Goal: Information Seeking & Learning: Learn about a topic

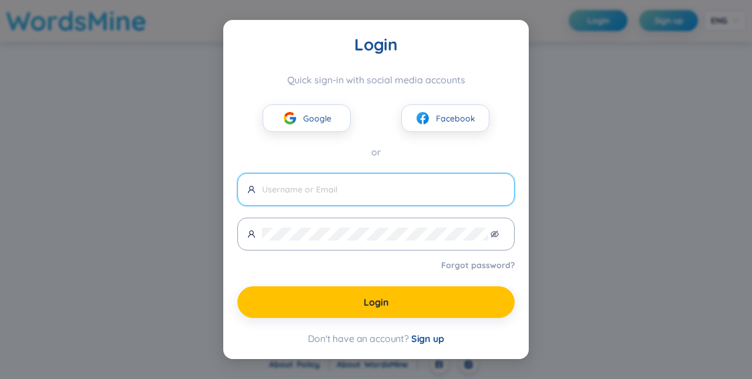
type input "[EMAIL_ADDRESS][DOMAIN_NAME]"
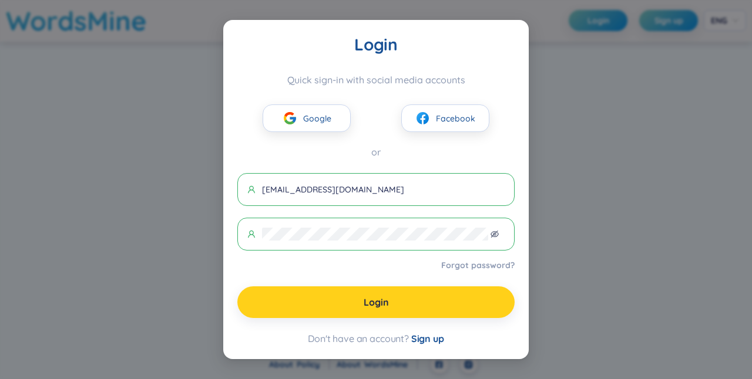
click at [399, 293] on button "Login" at bounding box center [375, 303] width 277 height 32
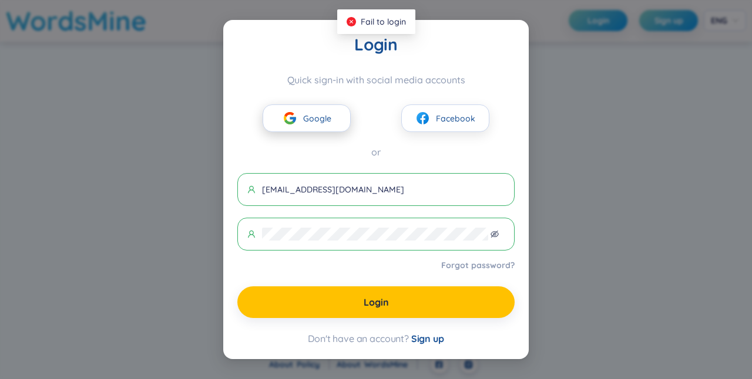
click at [341, 120] on button "Google" at bounding box center [306, 119] width 88 height 28
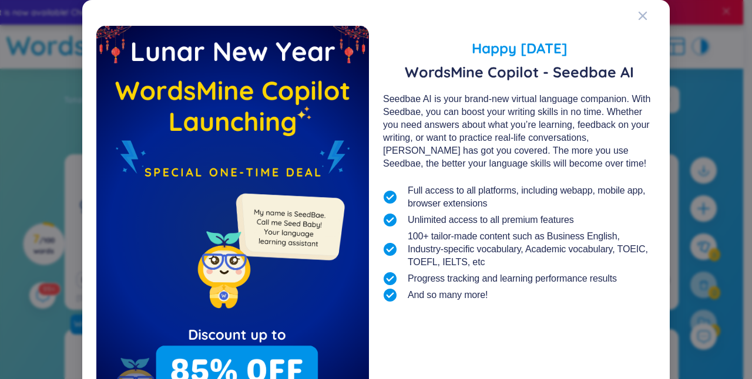
click at [629, 16] on div "Happy [DATE] WordsMine Copilot - Seedbae AI Seedbae AI is your brand-new virtua…" at bounding box center [375, 235] width 559 height 443
click at [640, 20] on icon "Close" at bounding box center [642, 15] width 9 height 9
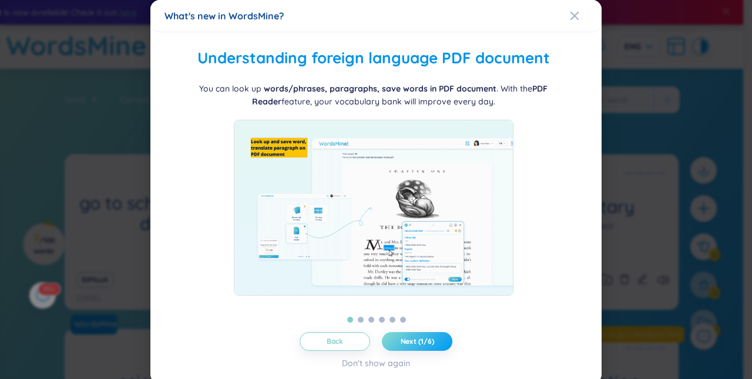
click at [423, 350] on button "Next (1/6)" at bounding box center [417, 341] width 70 height 19
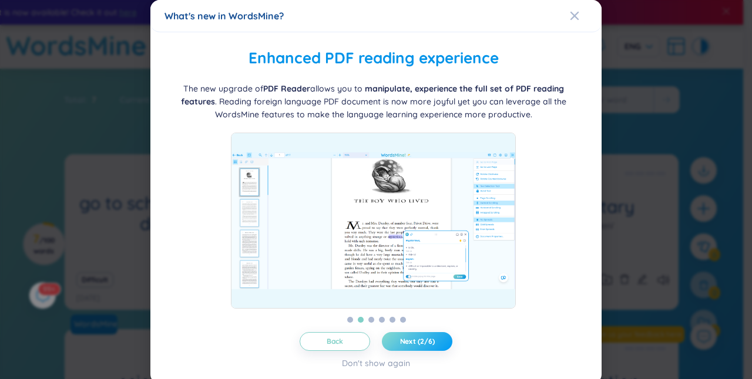
click at [432, 342] on button "Next (2/6)" at bounding box center [417, 341] width 70 height 19
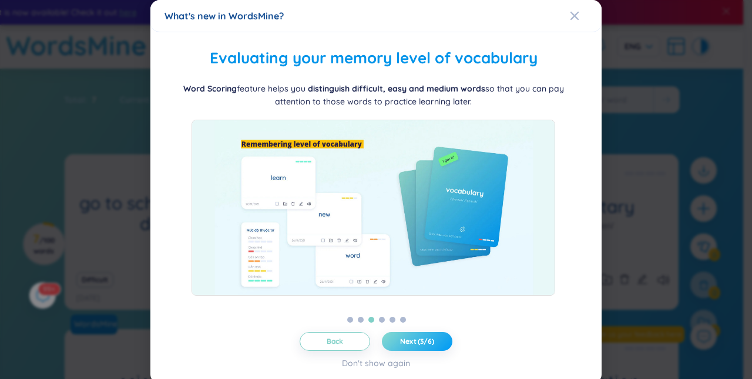
click at [432, 342] on button "Next (3/6)" at bounding box center [417, 341] width 70 height 19
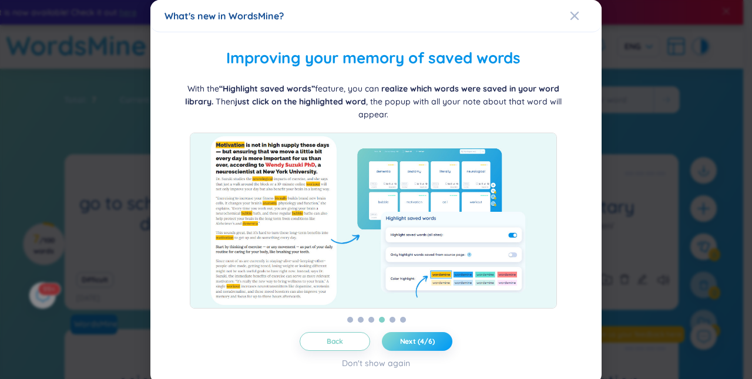
click at [432, 342] on button "Next (4/6)" at bounding box center [417, 341] width 70 height 19
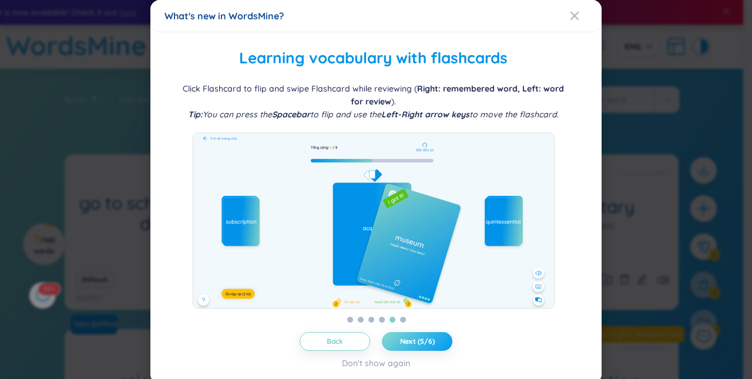
click at [419, 345] on span "Next (5/6)" at bounding box center [417, 341] width 35 height 9
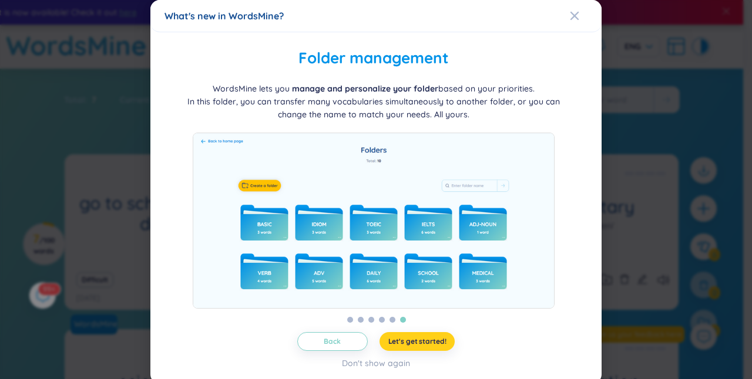
click at [419, 345] on span "Let's get started!" at bounding box center [417, 341] width 58 height 9
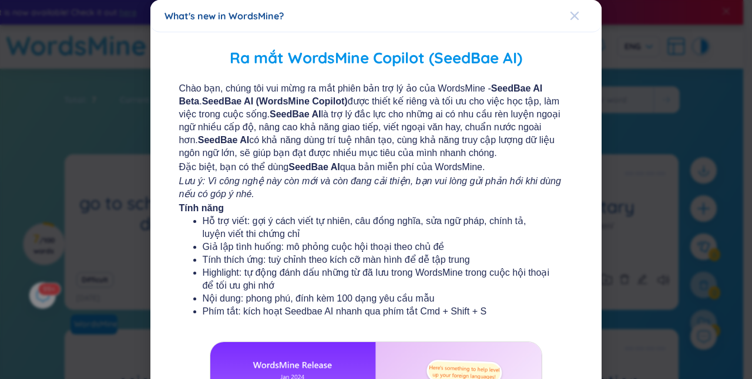
click at [570, 12] on icon "Close" at bounding box center [574, 15] width 9 height 9
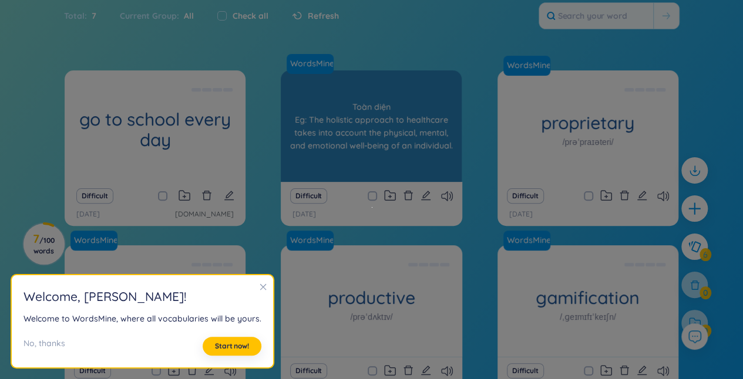
scroll to position [92, 0]
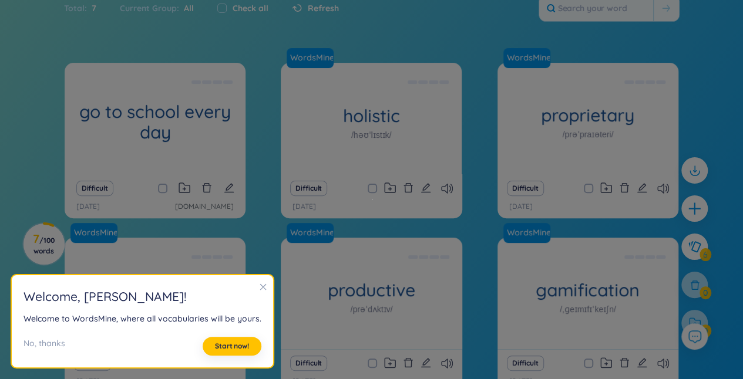
click at [260, 288] on icon "close" at bounding box center [263, 287] width 8 height 8
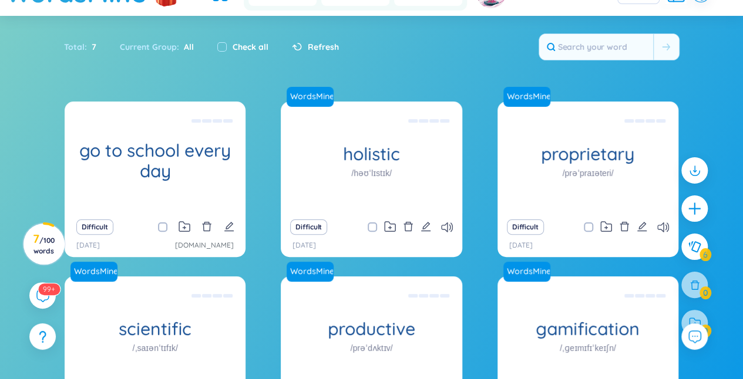
scroll to position [50, 0]
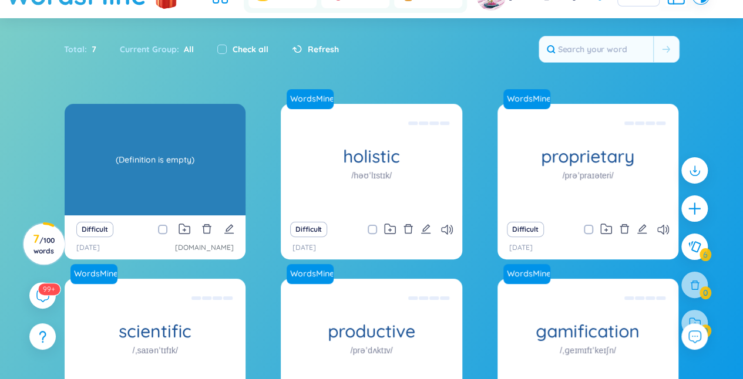
click at [167, 172] on div "(Definition is empty)" at bounding box center [154, 160] width 169 height 106
click at [193, 177] on div "(Definition is empty)" at bounding box center [154, 160] width 169 height 106
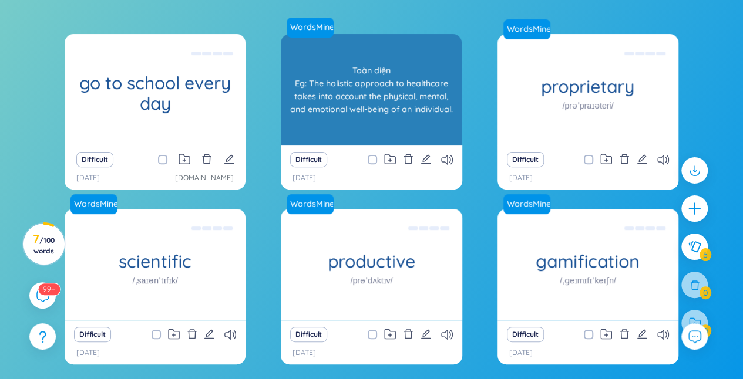
scroll to position [117, 0]
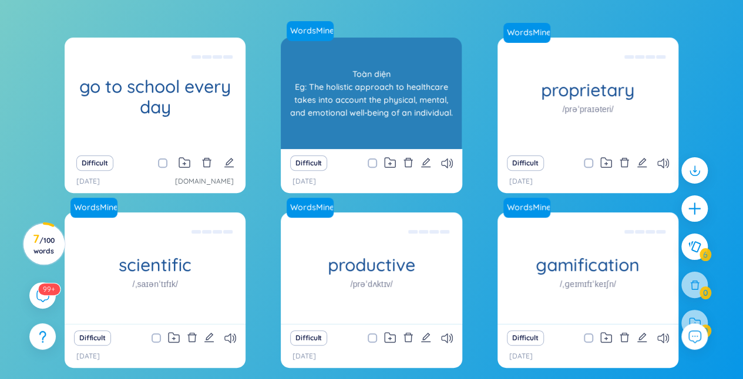
click at [362, 88] on div "Toàn diện Eg: The holistic approach to healthcare takes into account the physic…" at bounding box center [371, 94] width 169 height 106
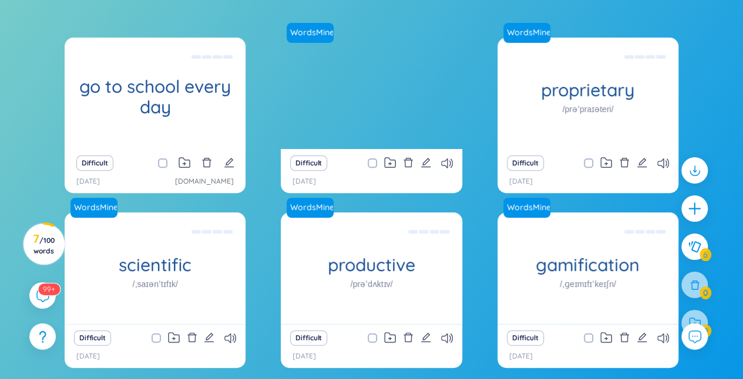
click at [467, 148] on div "go to school every day (Definition is empty) Difficult [DATE] [DOMAIN_NAME] Wor…" at bounding box center [372, 210] width 614 height 345
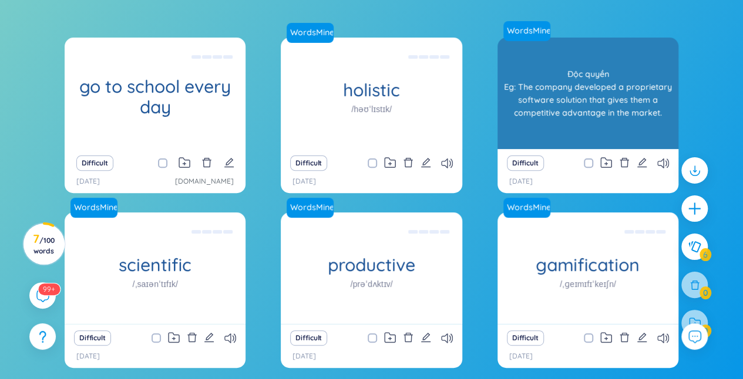
scroll to position [203, 0]
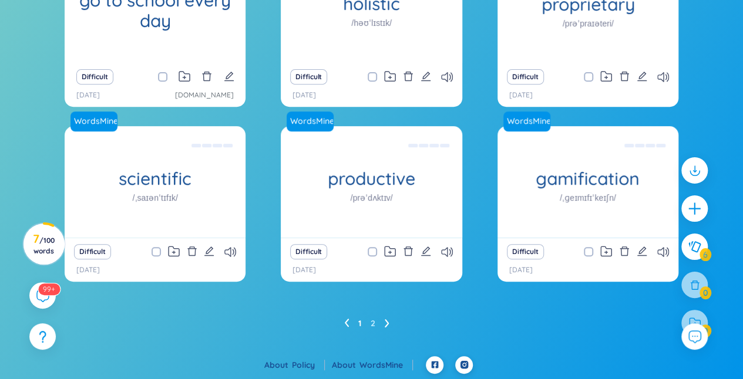
click at [387, 324] on icon at bounding box center [387, 323] width 4 height 8
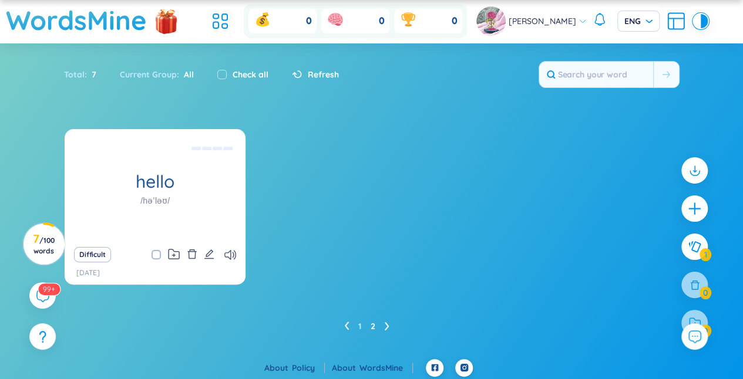
scroll to position [28, 0]
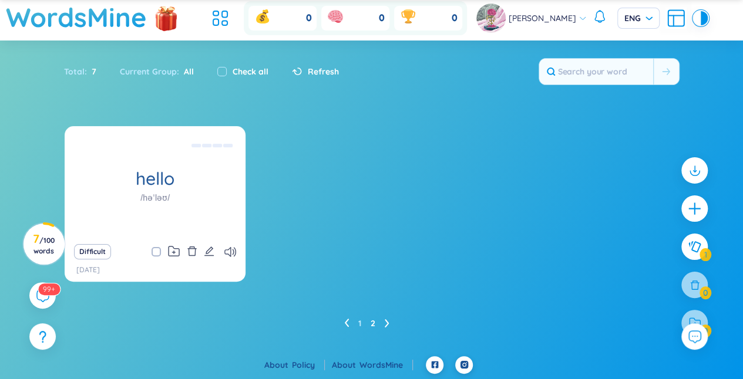
click at [344, 324] on icon at bounding box center [346, 323] width 5 height 9
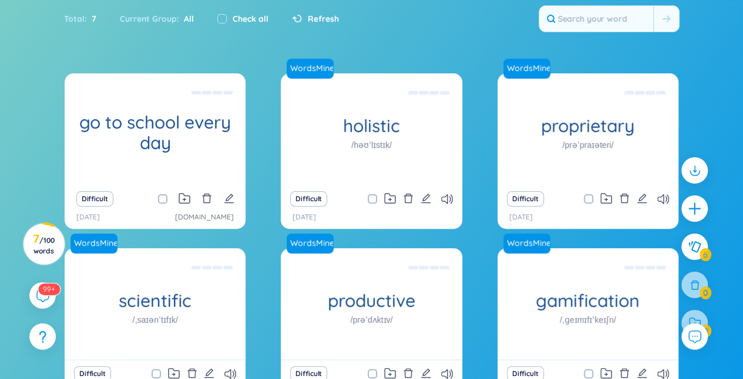
scroll to position [76, 0]
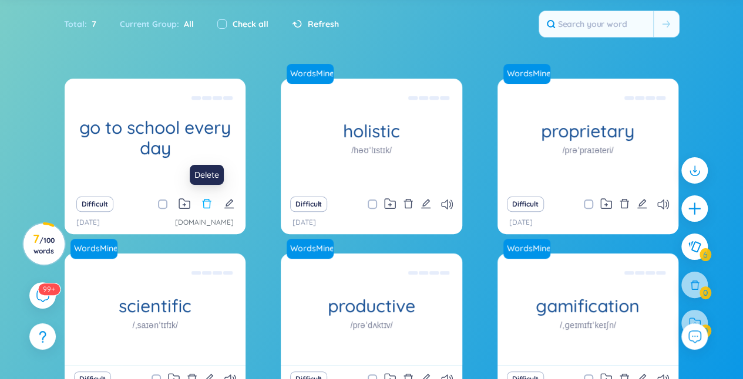
click at [211, 206] on icon "delete" at bounding box center [206, 203] width 11 height 11
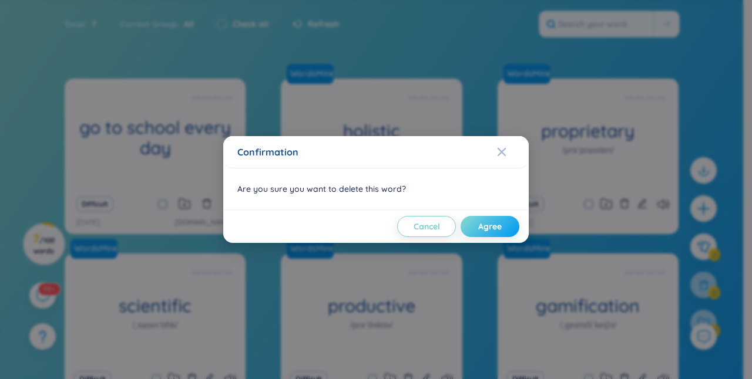
click at [478, 223] on span "Agree" at bounding box center [489, 227] width 23 height 12
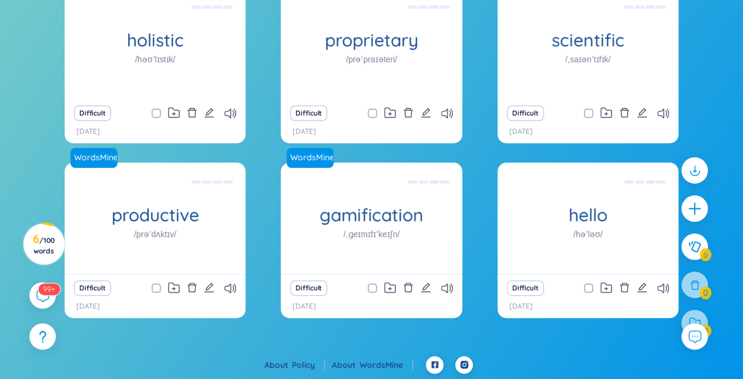
scroll to position [0, 0]
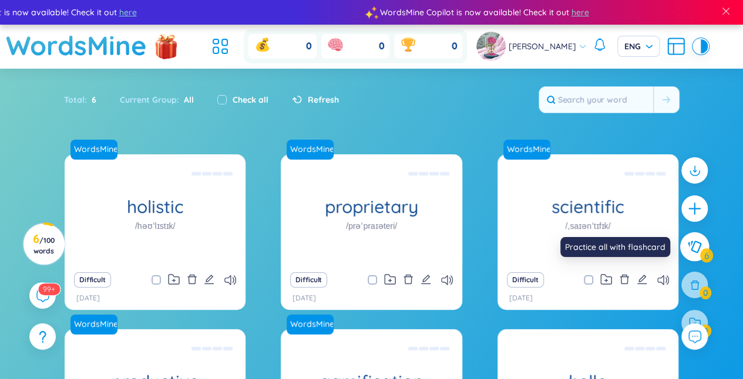
click at [693, 243] on icon at bounding box center [694, 247] width 14 height 13
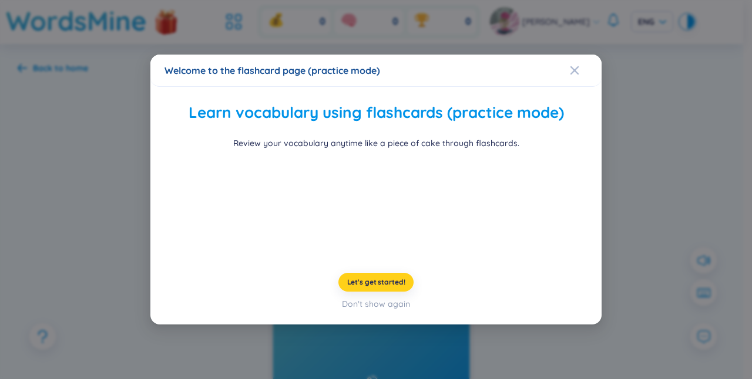
click at [377, 287] on span "Let's get started!" at bounding box center [376, 282] width 58 height 9
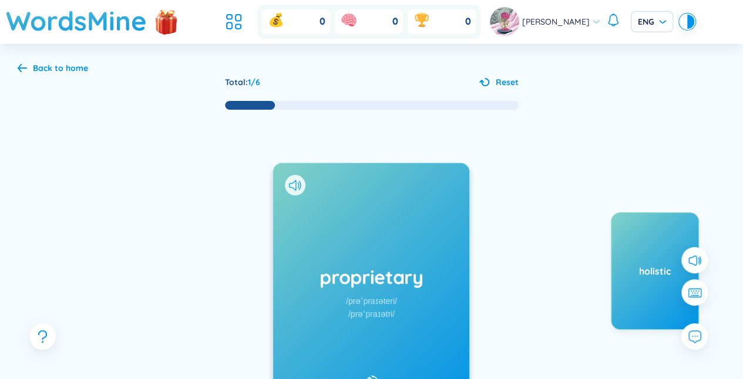
click at [32, 75] on div "Back to home Total : 1 / 6 Reset proprietary /prəˈpraɪəteri/ /prəˈpraɪətri/ Add…" at bounding box center [371, 279] width 743 height 471
click at [15, 69] on div "Back to home Total : 1 / 6 Reset proprietary /prəˈpraɪəteri/ /prəˈpraɪətri/ Add…" at bounding box center [371, 279] width 743 height 471
click at [42, 65] on div "Back to home" at bounding box center [60, 68] width 55 height 13
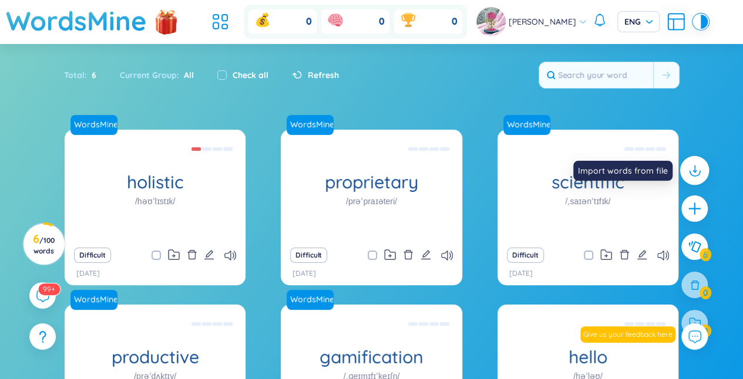
click at [704, 176] on div at bounding box center [694, 170] width 29 height 29
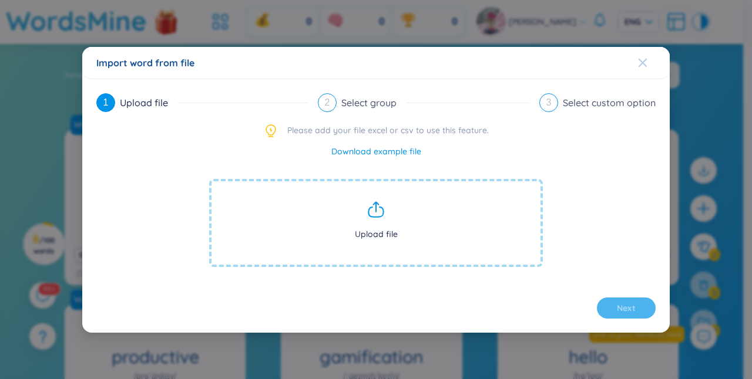
click at [639, 56] on div "Close" at bounding box center [642, 63] width 9 height 32
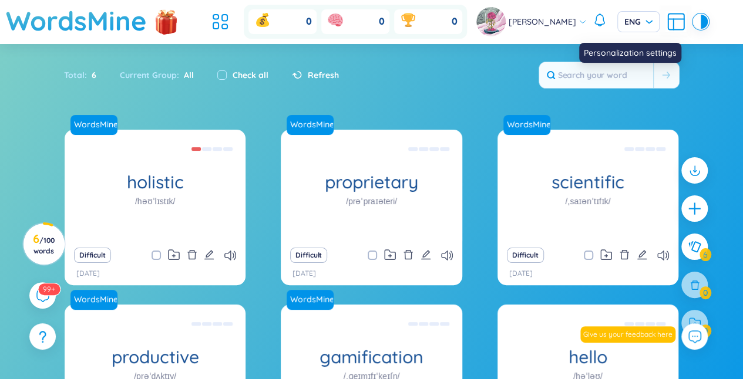
click at [676, 23] on div "[PERSON_NAME]" at bounding box center [591, 21] width 231 height 29
click at [676, 23] on icon at bounding box center [676, 22] width 16 height 16
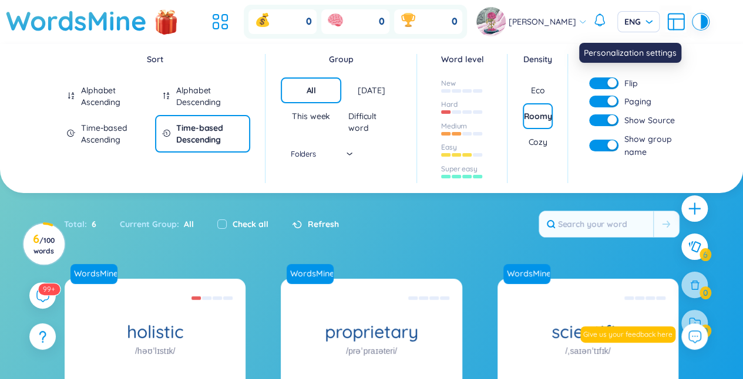
click at [676, 23] on icon at bounding box center [676, 22] width 16 height 16
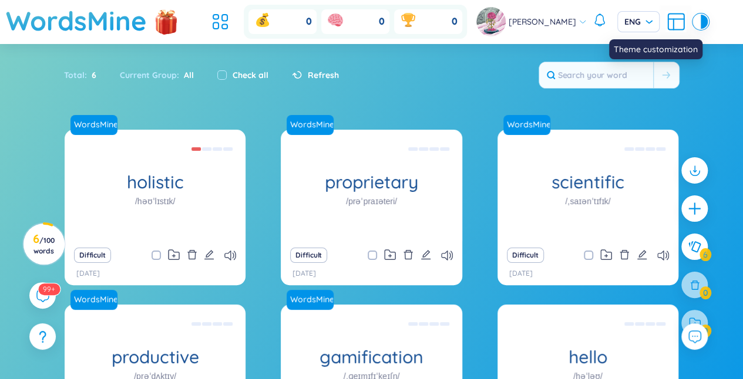
click at [693, 23] on div at bounding box center [696, 22] width 7 height 14
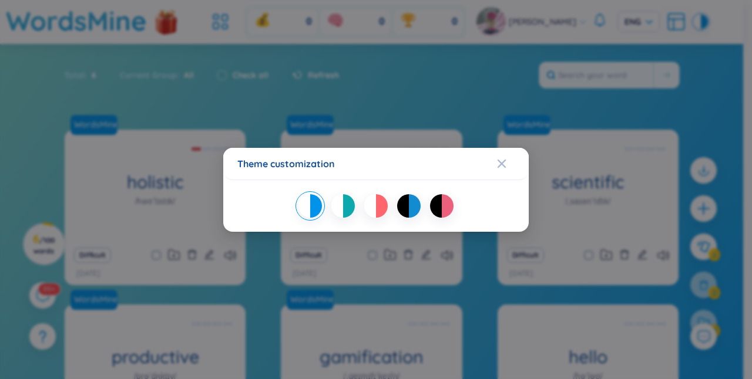
click at [661, 26] on div "Theme customization" at bounding box center [376, 189] width 752 height 379
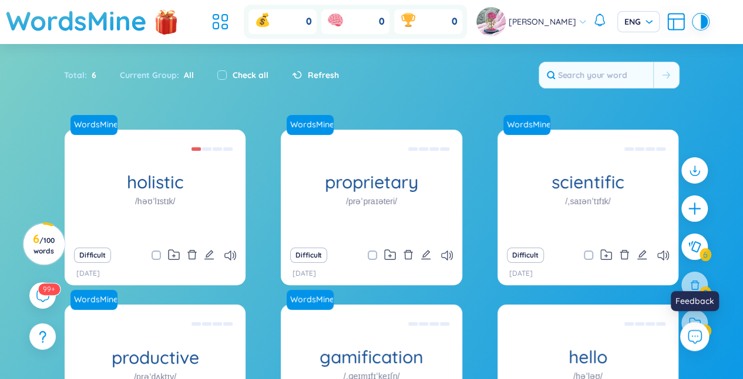
click at [691, 342] on icon at bounding box center [694, 337] width 13 height 13
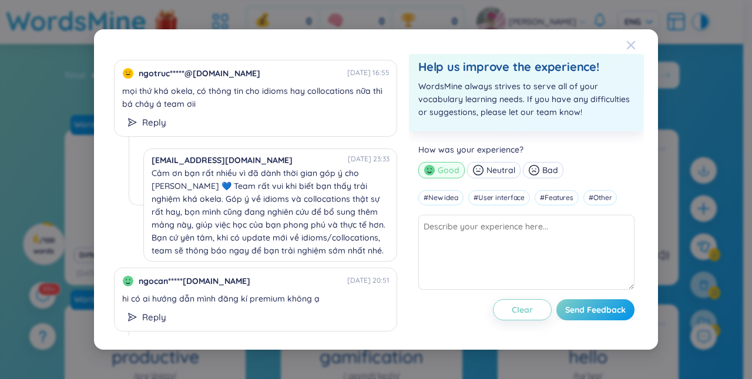
click at [631, 48] on icon "Close" at bounding box center [630, 45] width 9 height 9
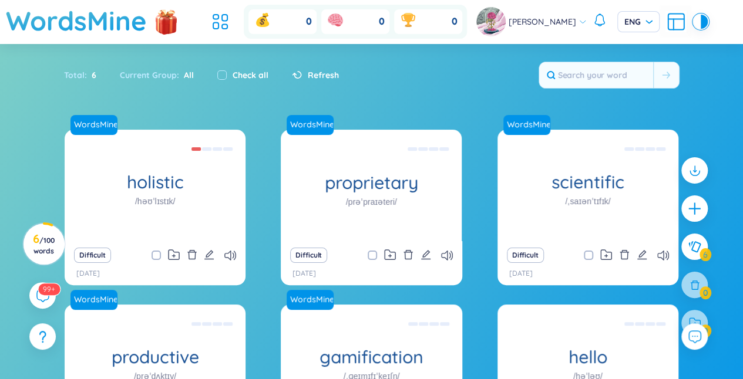
click at [177, 20] on img at bounding box center [165, 21] width 23 height 35
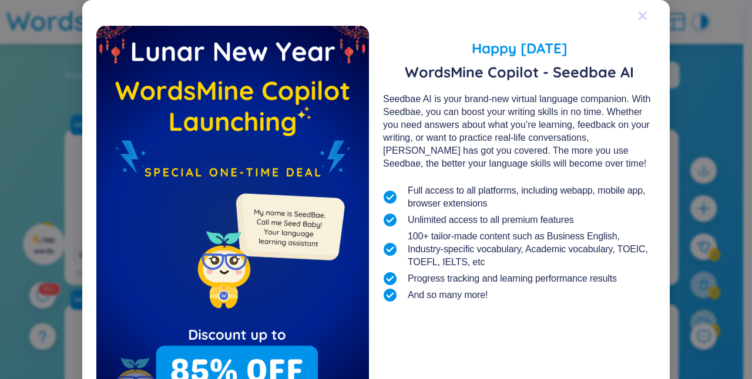
click at [645, 2] on span "Close" at bounding box center [654, 16] width 32 height 32
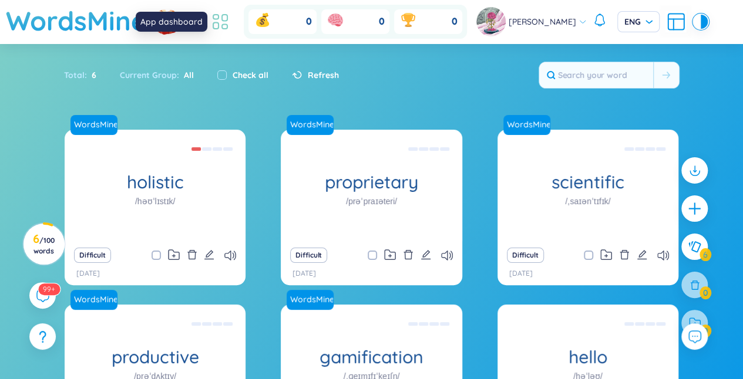
click at [225, 15] on icon at bounding box center [220, 21] width 21 height 21
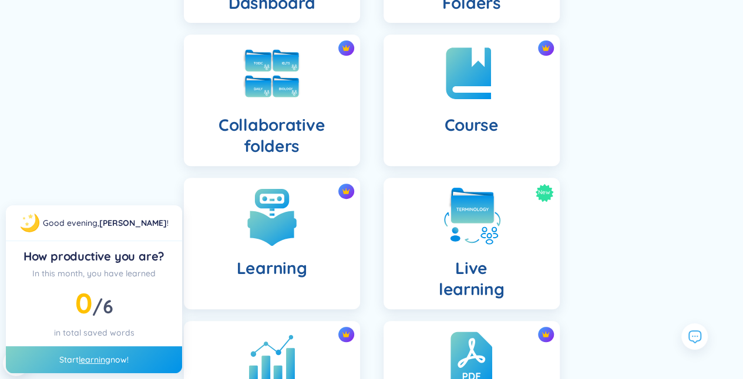
scroll to position [189, 0]
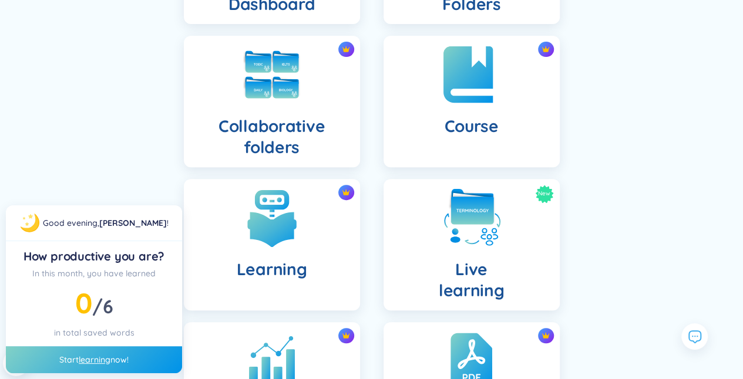
click at [501, 123] on div "Course" at bounding box center [471, 102] width 176 height 132
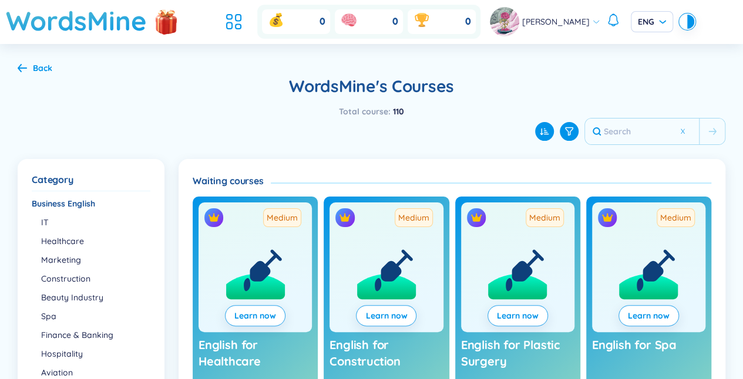
scroll to position [18, 0]
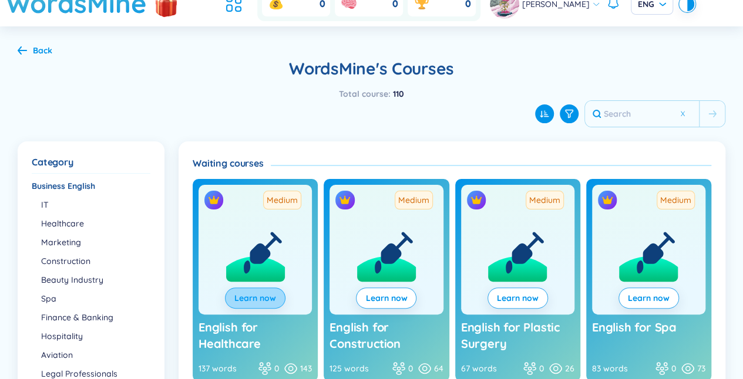
click at [274, 307] on button "Learn now" at bounding box center [255, 298] width 60 height 21
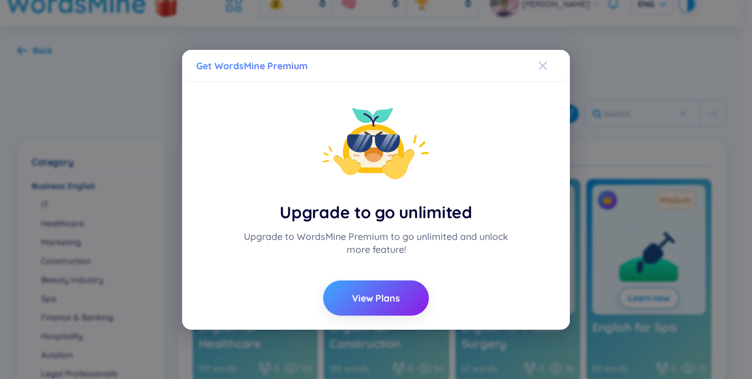
click at [547, 62] on span "Close" at bounding box center [554, 66] width 32 height 32
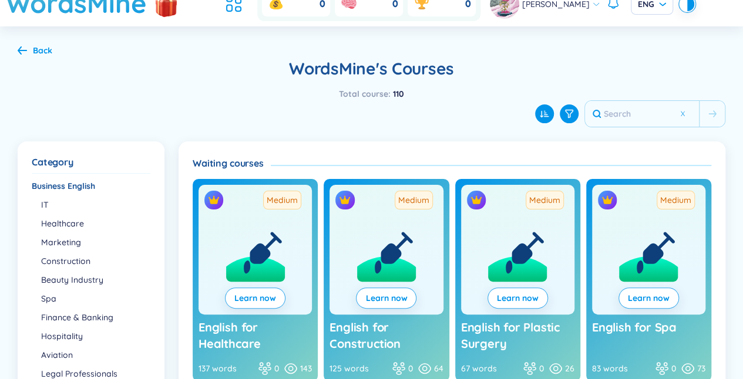
scroll to position [0, 0]
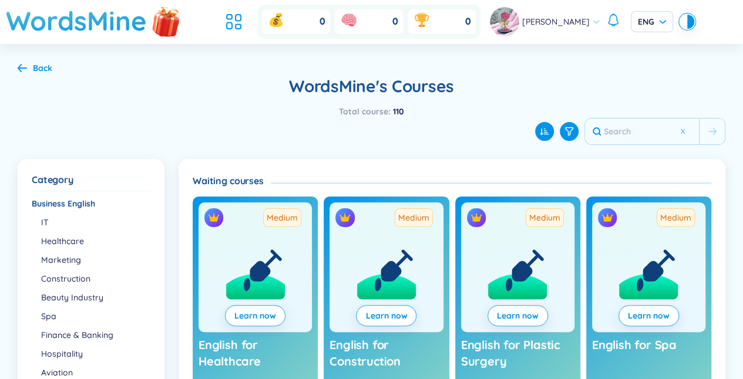
click at [170, 29] on img at bounding box center [166, 21] width 35 height 46
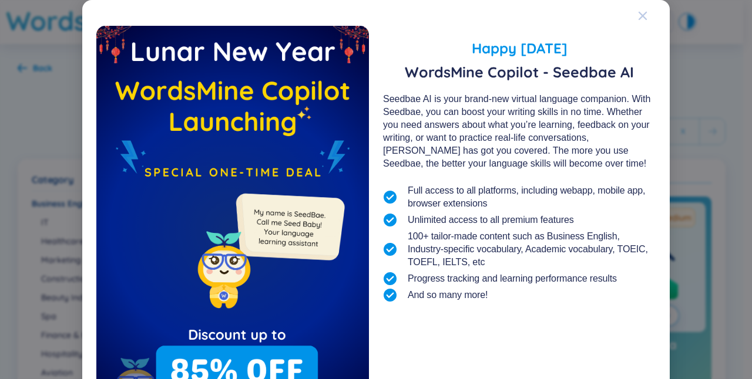
click at [642, 14] on icon "Close" at bounding box center [642, 15] width 9 height 9
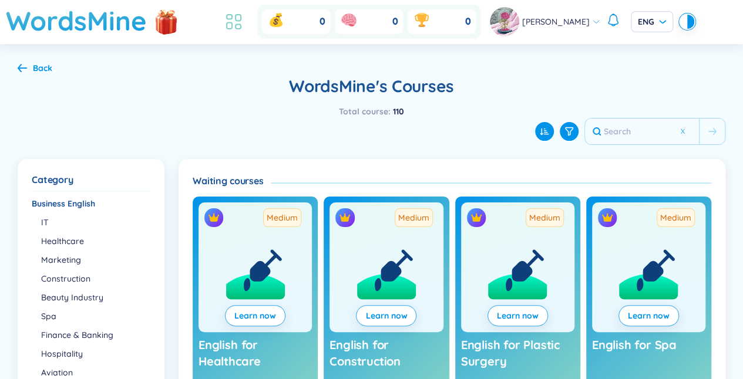
click at [237, 34] on li at bounding box center [234, 22] width 26 height 26
click at [240, 14] on icon at bounding box center [233, 21] width 21 height 21
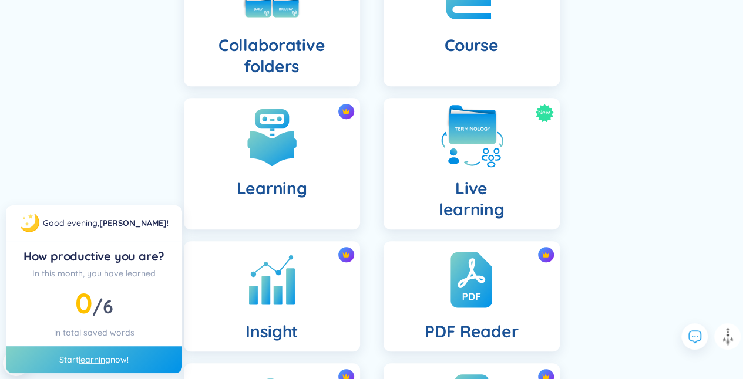
click at [476, 163] on img at bounding box center [471, 137] width 65 height 65
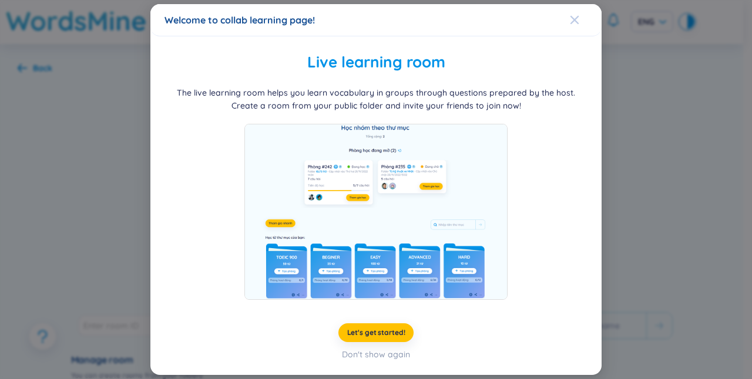
click at [576, 18] on icon "Close" at bounding box center [574, 20] width 8 height 8
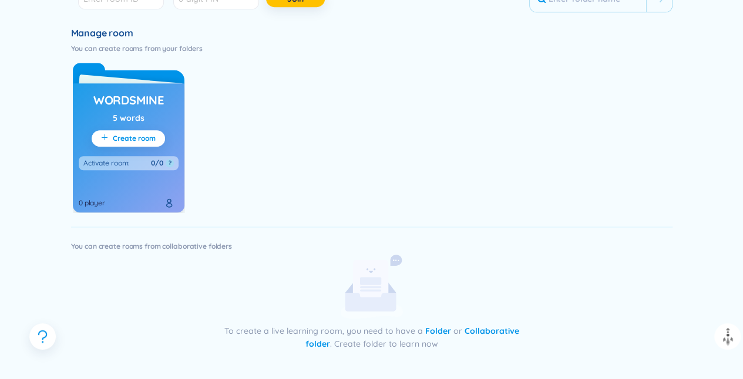
scroll to position [328, 0]
click at [156, 186] on div "0 player" at bounding box center [129, 191] width 100 height 35
click at [153, 159] on div "0/0" at bounding box center [157, 162] width 12 height 9
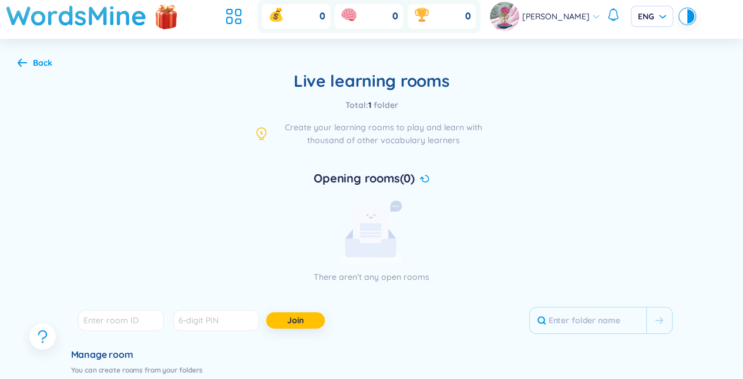
scroll to position [0, 0]
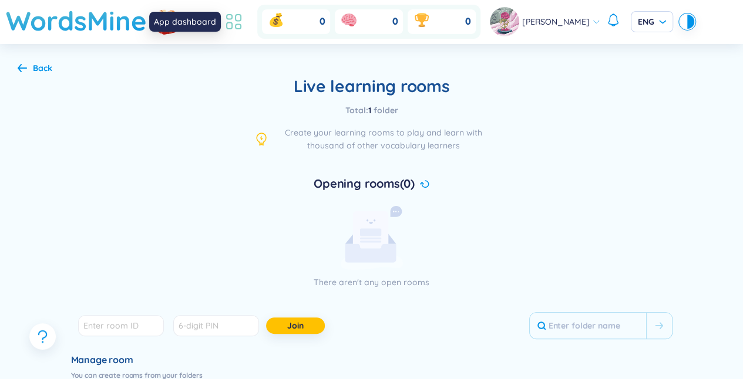
click at [238, 12] on icon at bounding box center [233, 21] width 21 height 21
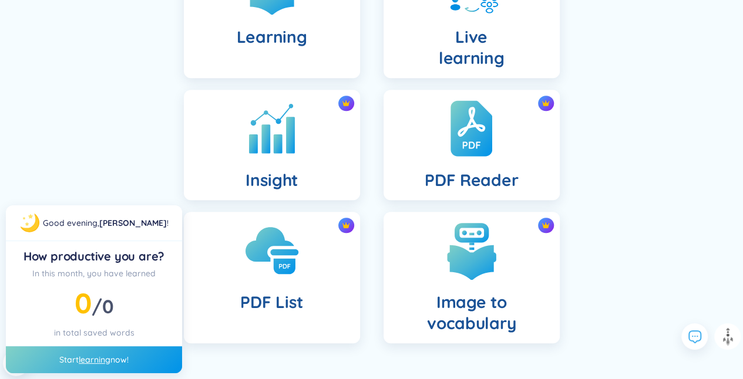
scroll to position [450, 0]
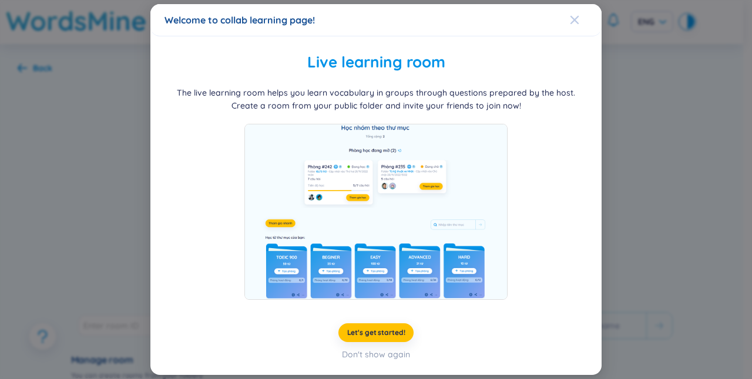
click at [574, 27] on div "Close" at bounding box center [574, 20] width 9 height 32
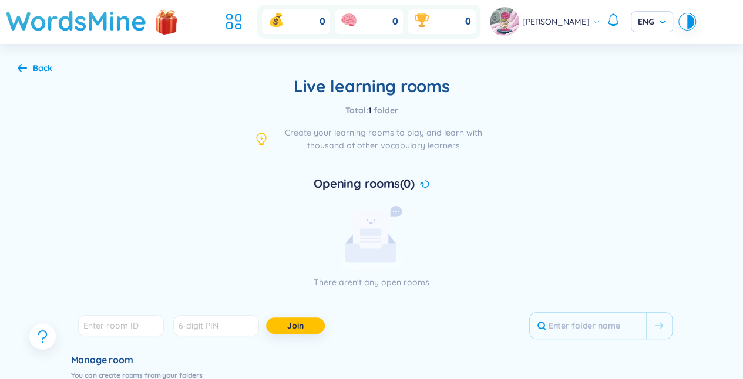
click at [16, 73] on div "Back Live learning rooms Total : 1 folder Create your learning rooms to play an…" at bounding box center [371, 374] width 743 height 660
click at [19, 70] on icon at bounding box center [22, 68] width 9 height 8
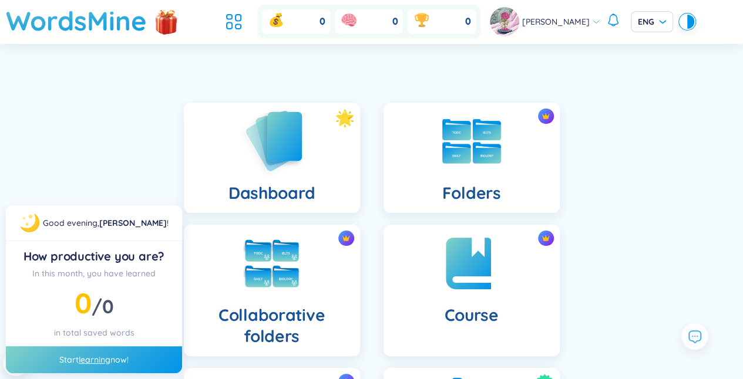
click at [337, 148] on div "Dashboard" at bounding box center [272, 158] width 176 height 110
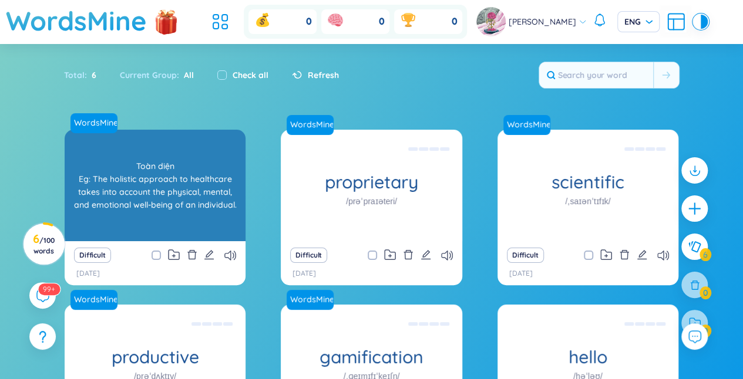
drag, startPoint x: 254, startPoint y: 174, endPoint x: 230, endPoint y: 179, distance: 24.0
click at [230, 179] on div "WordsMine holistic /həʊˈlɪstɪk/ Toàn diện Eg: The holistic approach to healthca…" at bounding box center [372, 302] width 614 height 345
click at [230, 179] on div "Toàn diện Eg: The holistic approach to healthcare takes into account the physic…" at bounding box center [154, 186] width 169 height 106
click at [196, 179] on div "Toàn diện Eg: The holistic approach to healthcare takes into account the physic…" at bounding box center [154, 186] width 169 height 106
click at [127, 233] on div "Toàn diện Eg: The holistic approach to healthcare takes into account the physic…" at bounding box center [154, 186] width 169 height 106
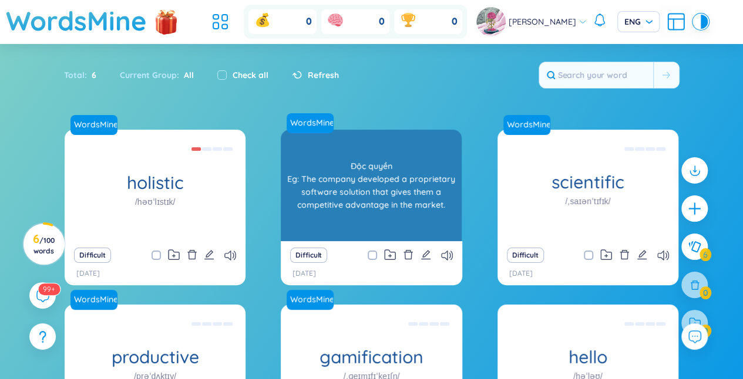
click at [318, 221] on div "proprietary /prəˈpraɪəteri/" at bounding box center [371, 186] width 181 height 112
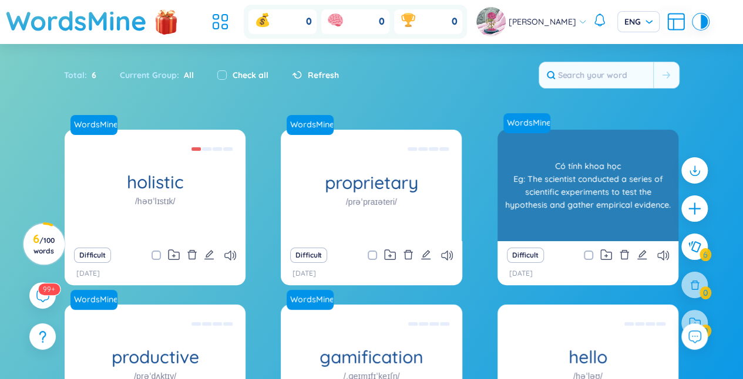
click at [569, 206] on div "scientific /ˌsaɪənˈtɪfɪk/ Có tính khoa học Eg: The scientist conducted a series…" at bounding box center [587, 186] width 181 height 112
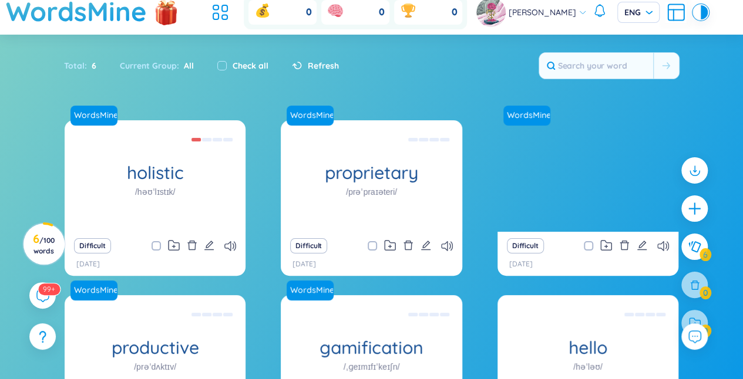
scroll to position [8, 0]
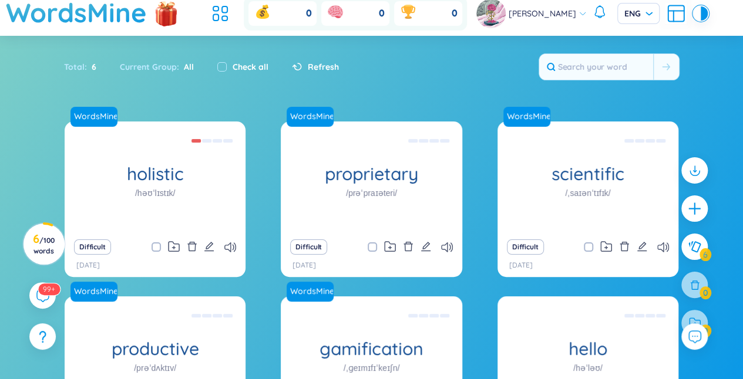
click at [683, 255] on button at bounding box center [694, 247] width 26 height 26
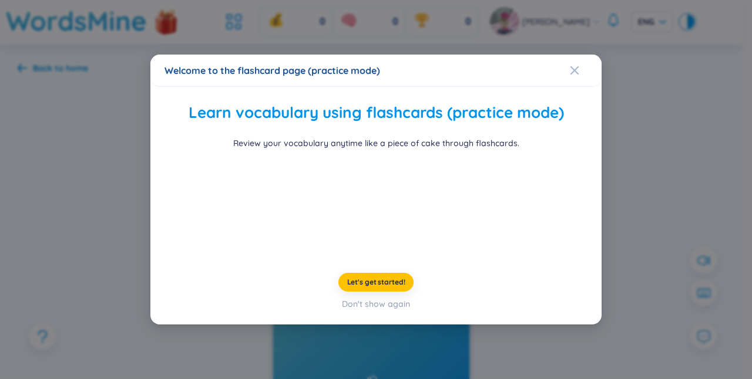
click at [382, 311] on div "Let's get started! Don't show again" at bounding box center [375, 292] width 423 height 38
click at [390, 287] on span "Let's get started!" at bounding box center [376, 282] width 58 height 9
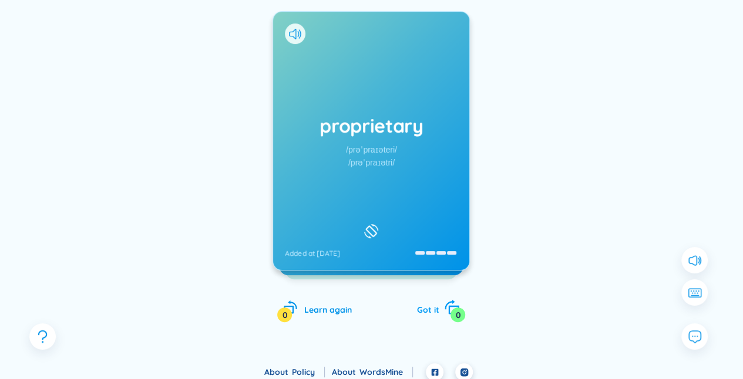
scroll to position [152, 0]
click at [423, 305] on span "Got it" at bounding box center [427, 309] width 22 height 11
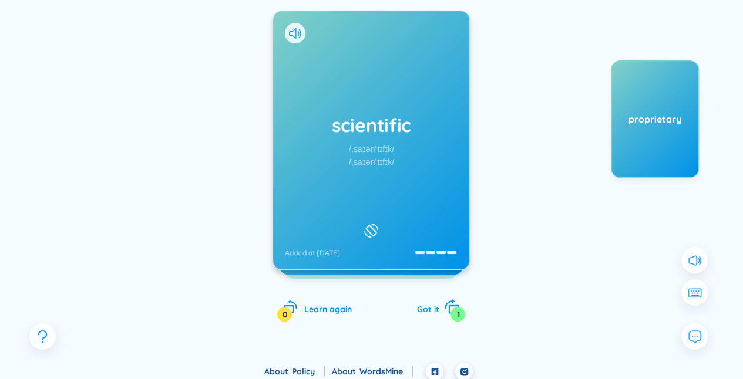
click at [419, 309] on span "Got it" at bounding box center [427, 309] width 22 height 11
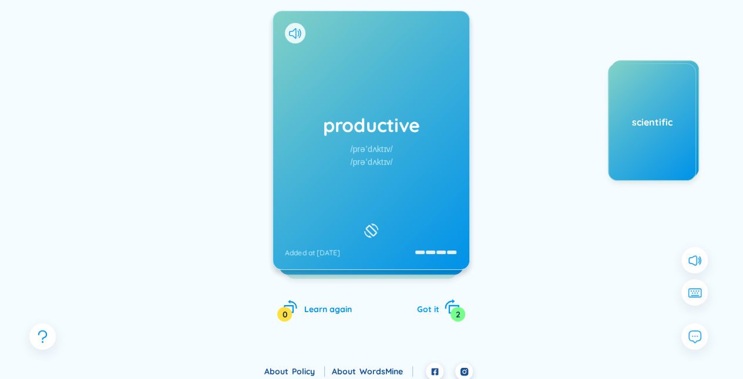
click at [419, 309] on span "Got it" at bounding box center [427, 309] width 22 height 11
click at [334, 312] on span "Learn again" at bounding box center [328, 309] width 48 height 11
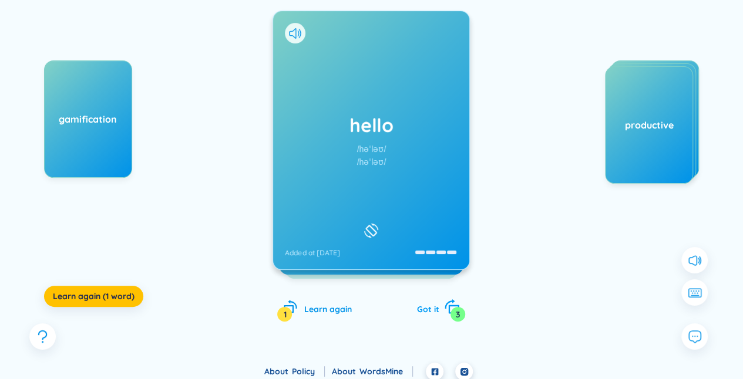
click at [438, 307] on span "Got it" at bounding box center [427, 309] width 22 height 11
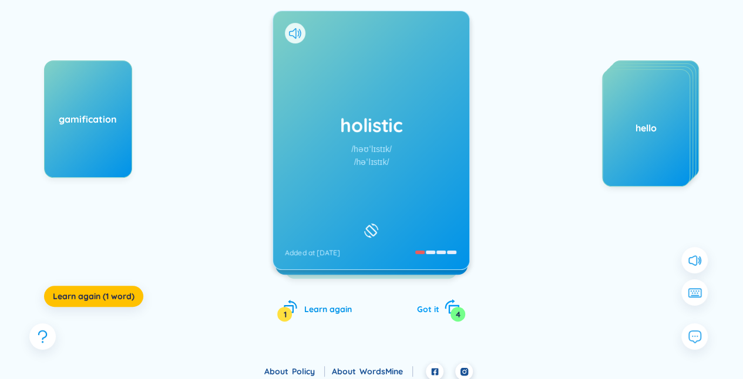
click at [429, 308] on span "Got it" at bounding box center [427, 309] width 22 height 11
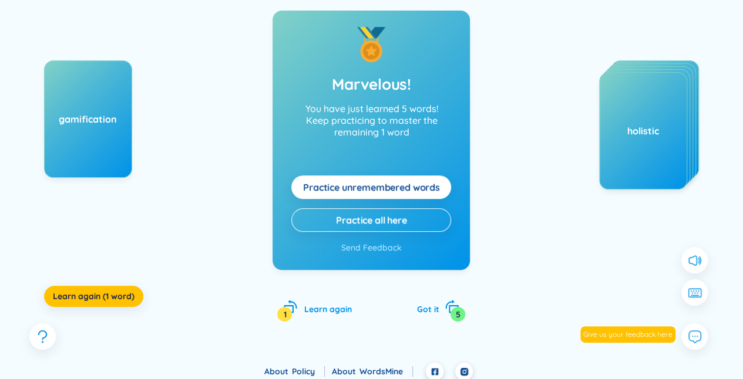
click at [90, 138] on div "gamification" at bounding box center [88, 118] width 88 height 117
click at [75, 298] on span "Learn again (1 word)" at bounding box center [94, 297] width 82 height 12
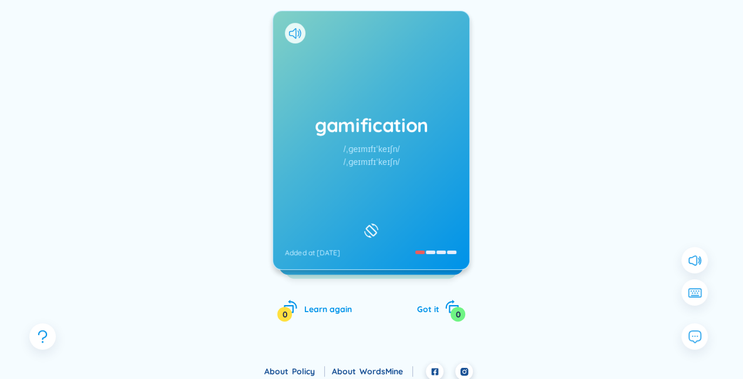
click at [383, 156] on div "/ˌɡeɪmɪfɪˈkeɪʃn/" at bounding box center [372, 162] width 56 height 13
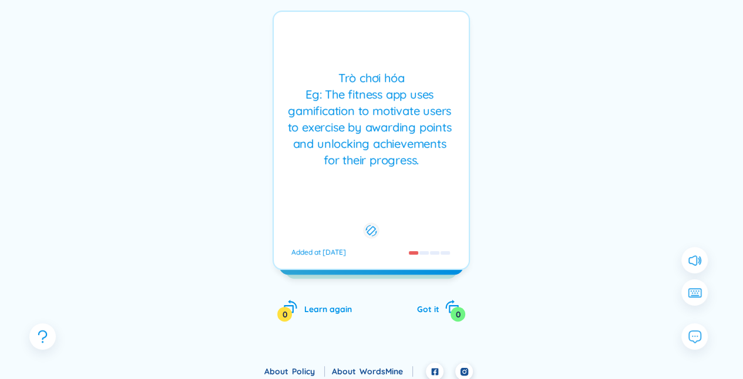
click at [411, 201] on div "Trò chơi hóa Eg: The fitness app uses gamification to motivate users to exercis…" at bounding box center [370, 141] width 197 height 260
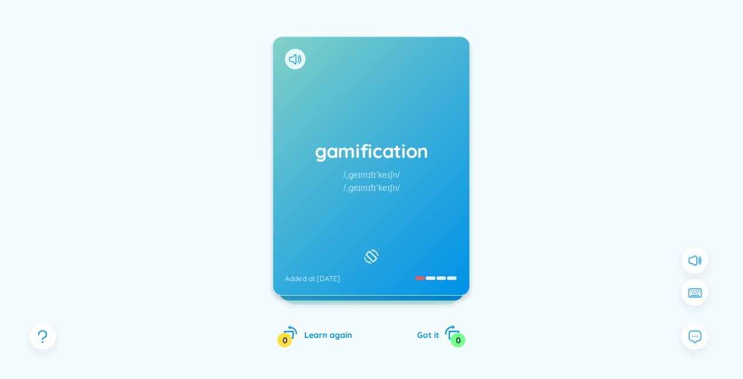
scroll to position [111, 0]
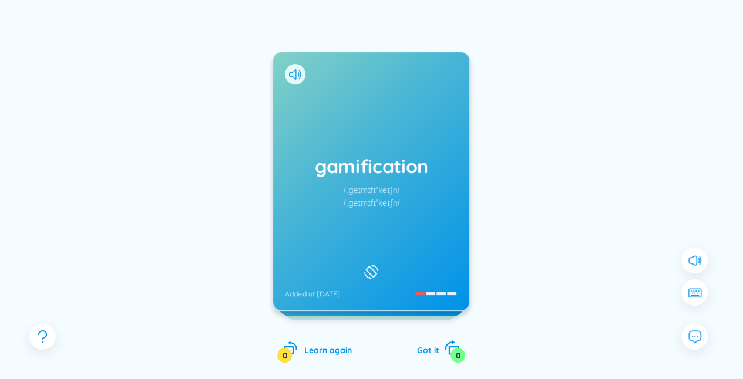
click at [443, 344] on div "Got it 0" at bounding box center [437, 349] width 43 height 16
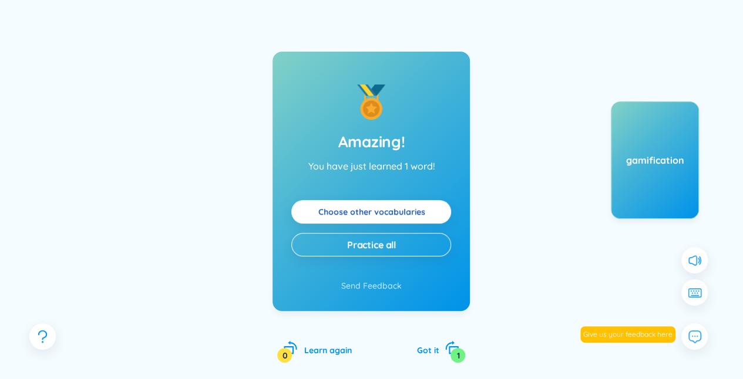
click at [418, 210] on link "Choose other vocabularies" at bounding box center [371, 212] width 107 height 13
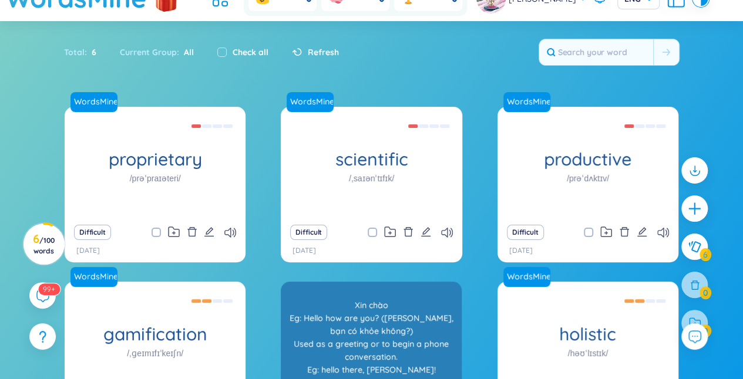
scroll to position [16, 0]
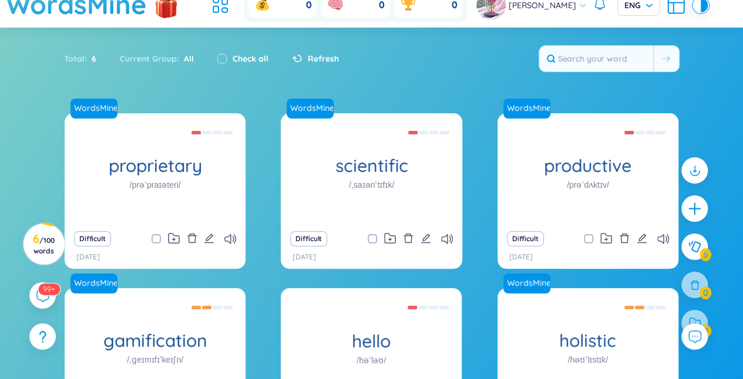
click at [167, 242] on div "Difficult" at bounding box center [154, 239] width 169 height 16
click at [174, 237] on icon at bounding box center [174, 238] width 12 height 11
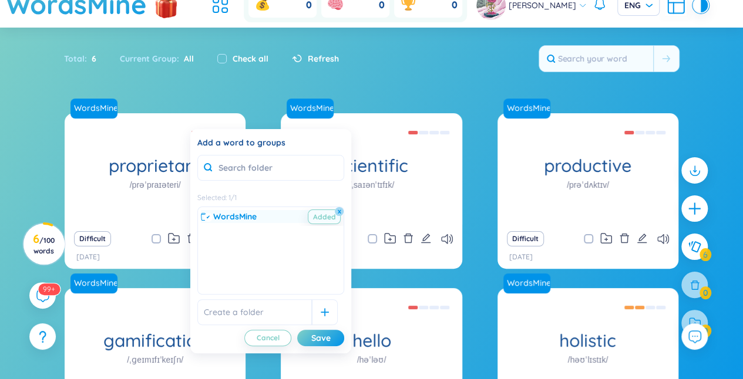
click at [262, 214] on div "WordsMine Added x" at bounding box center [271, 216] width 140 height 13
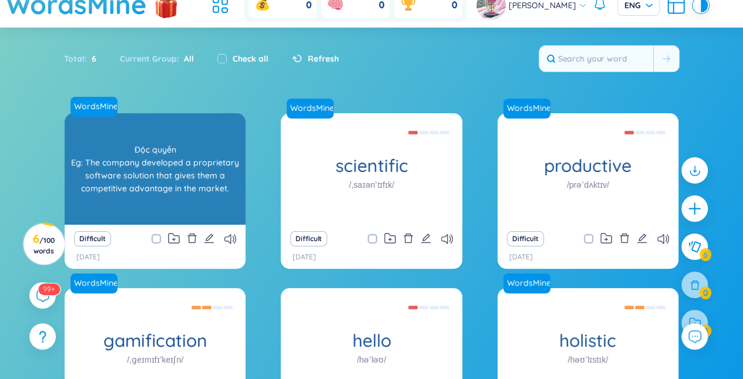
click at [155, 196] on div "proprietary /prəˈpraɪəteri/" at bounding box center [155, 169] width 181 height 112
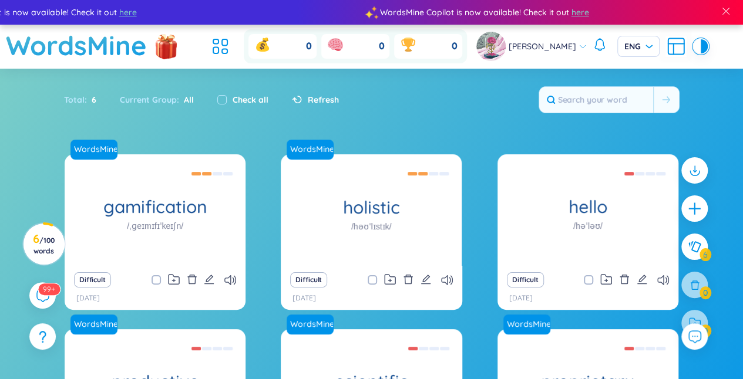
click at [249, 149] on section "Sort Alphabet Ascending Alphabet Descending Time-based Ascending Time-based Des…" at bounding box center [371, 296] width 743 height 454
click at [292, 99] on icon at bounding box center [293, 99] width 2 height 2
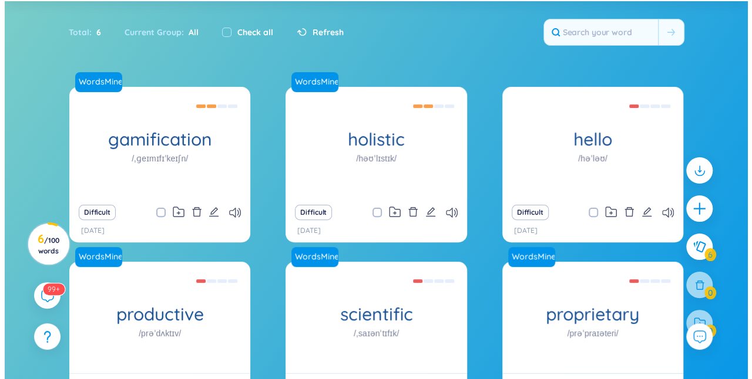
scroll to position [68, 0]
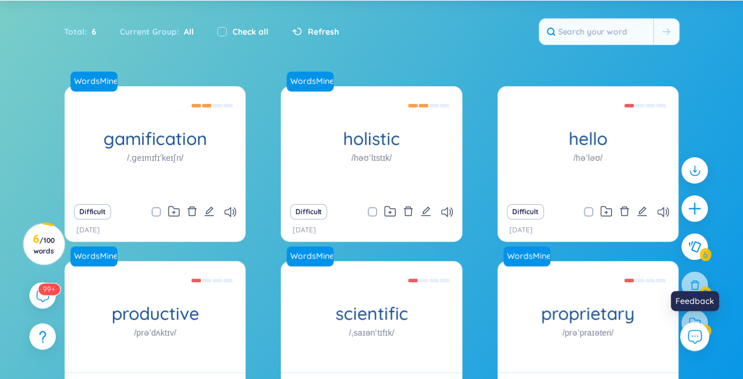
click at [688, 343] on icon at bounding box center [693, 336] width 15 height 15
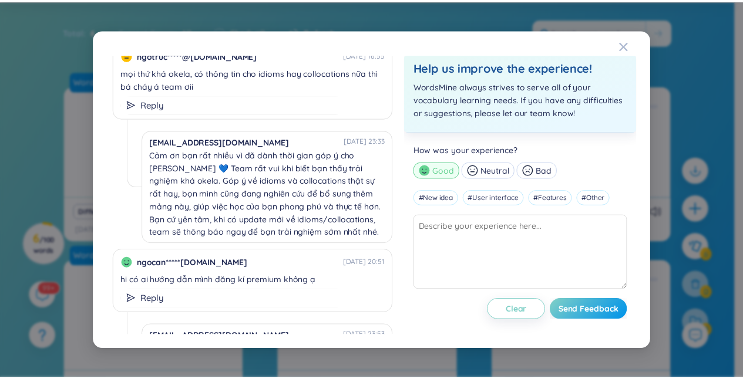
scroll to position [18, 0]
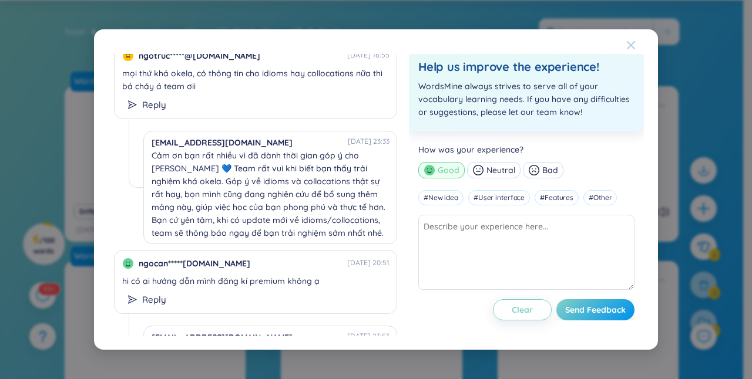
click at [651, 41] on span "Close" at bounding box center [642, 45] width 32 height 32
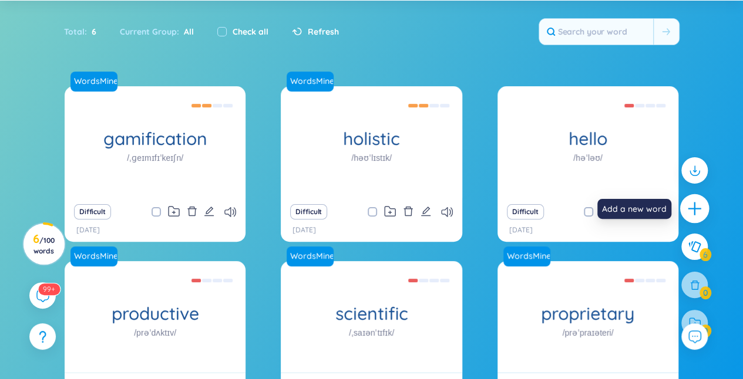
click at [696, 214] on icon "plus" at bounding box center [694, 209] width 16 height 16
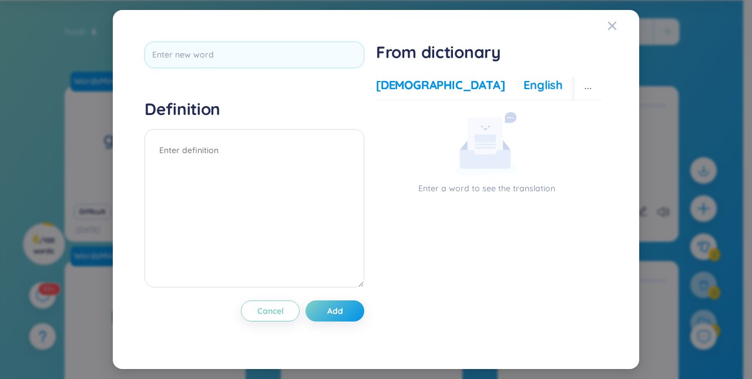
click at [523, 83] on div "English" at bounding box center [542, 85] width 39 height 16
click at [581, 85] on div "More examples" at bounding box center [623, 85] width 85 height 16
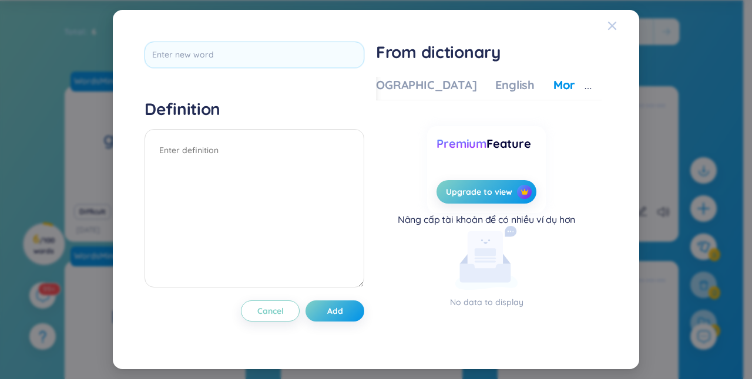
click at [614, 29] on icon "Close" at bounding box center [611, 25] width 9 height 9
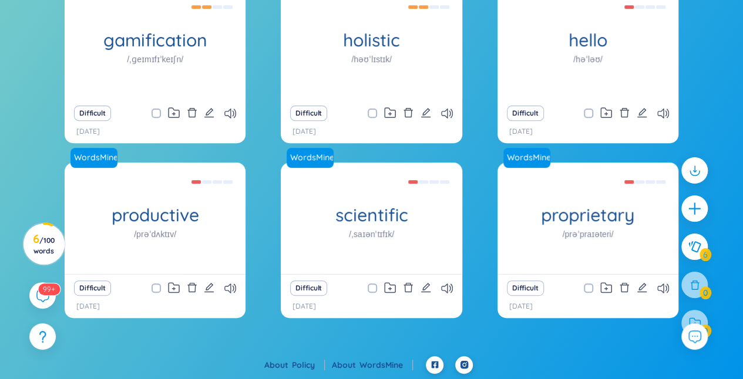
scroll to position [0, 0]
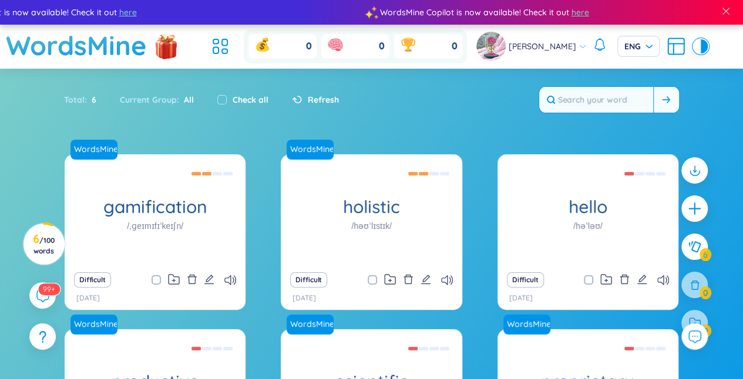
click at [634, 99] on input "text" at bounding box center [596, 100] width 114 height 26
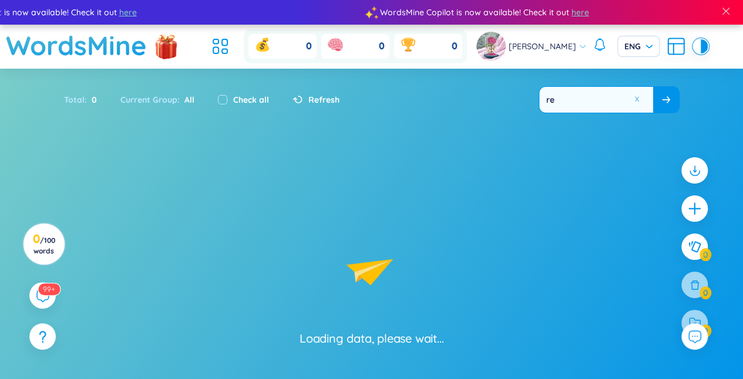
type input "r"
type input "rea"
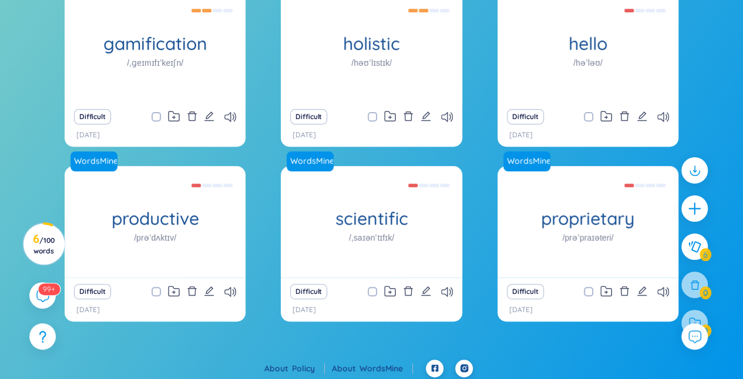
scroll to position [167, 0]
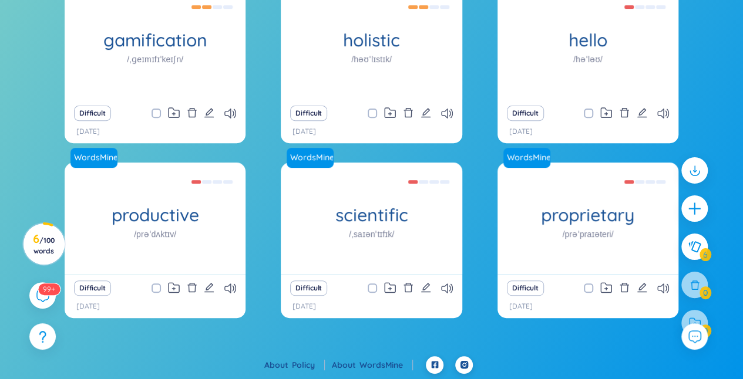
click at [382, 360] on link "WordsMine" at bounding box center [385, 365] width 53 height 11
click at [34, 292] on div "99+" at bounding box center [42, 295] width 29 height 29
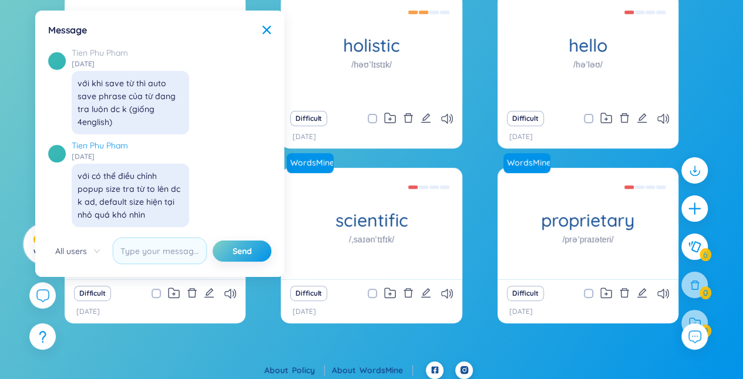
scroll to position [13534, 0]
click at [261, 26] on div "Message" at bounding box center [159, 29] width 223 height 13
click at [264, 28] on icon at bounding box center [266, 29] width 9 height 9
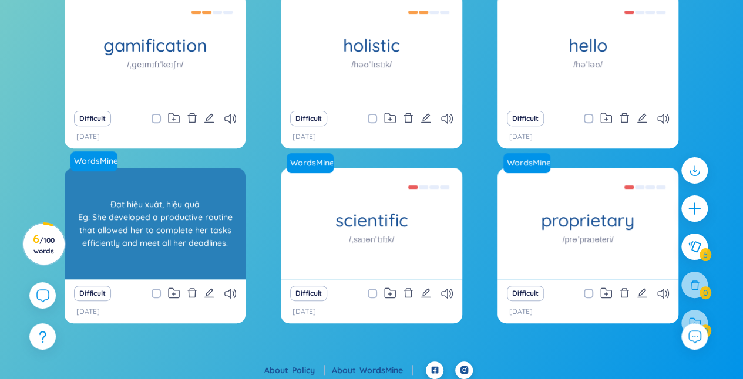
scroll to position [0, 0]
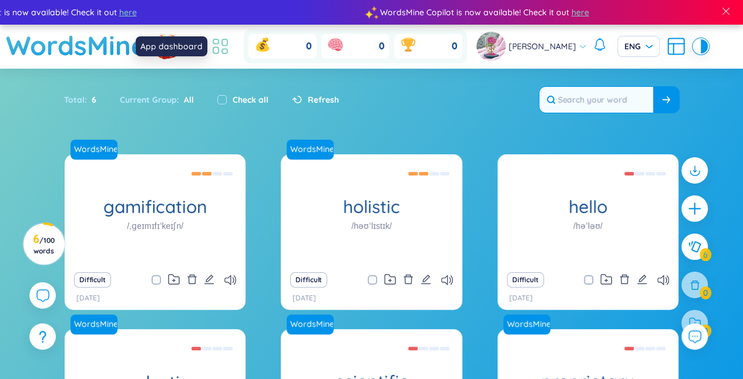
click at [218, 54] on icon at bounding box center [220, 46] width 21 height 21
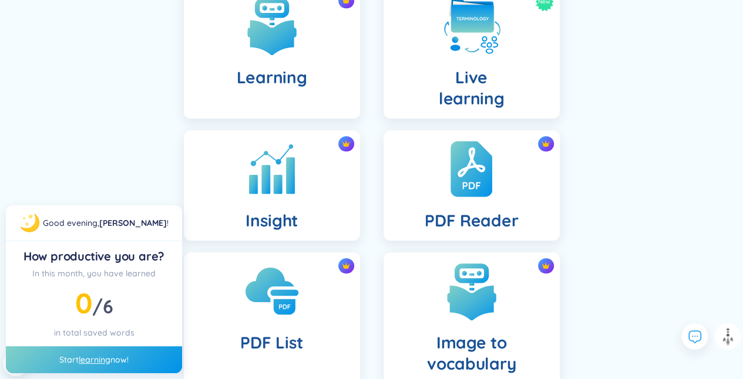
scroll to position [474, 0]
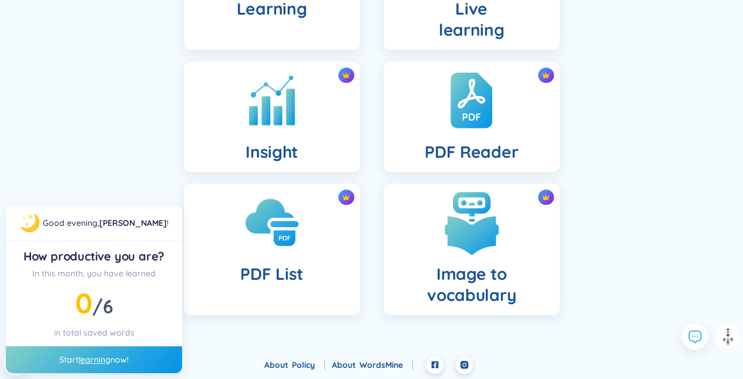
click at [474, 205] on img at bounding box center [471, 222] width 65 height 65
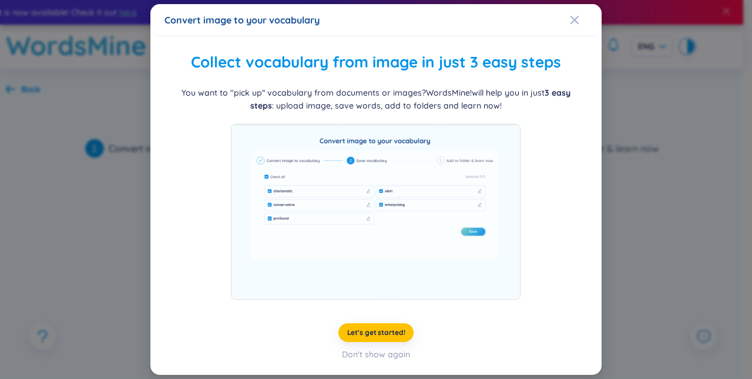
click at [567, 23] on div "Convert image to your vocabulary" at bounding box center [375, 20] width 423 height 13
click at [574, 23] on icon "Close" at bounding box center [574, 19] width 9 height 9
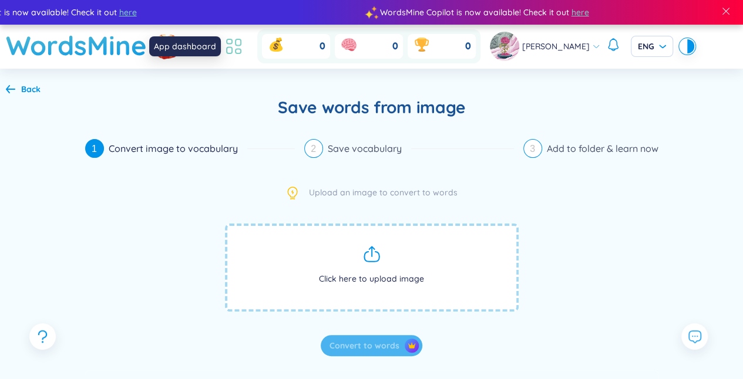
click at [244, 39] on icon at bounding box center [233, 46] width 21 height 21
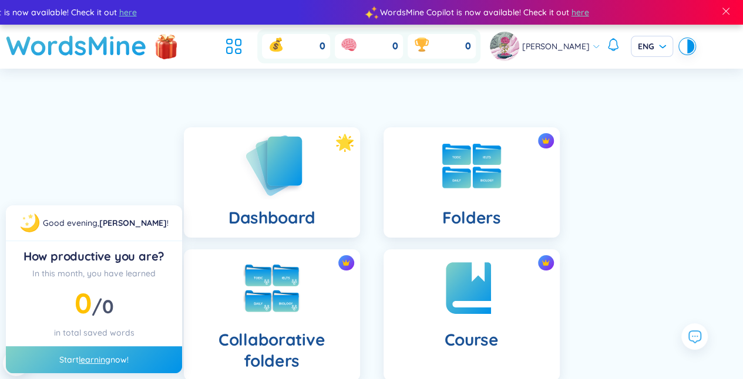
click at [300, 168] on img at bounding box center [272, 165] width 65 height 67
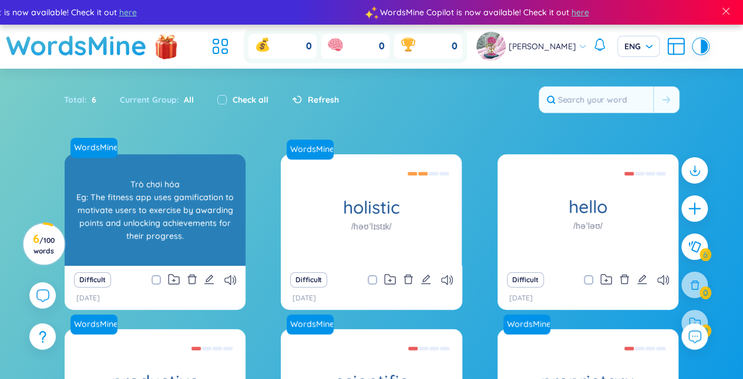
click at [219, 229] on div "Trò chơi hóa Eg: The fitness app uses gamification to motivate users to exercis…" at bounding box center [154, 210] width 169 height 106
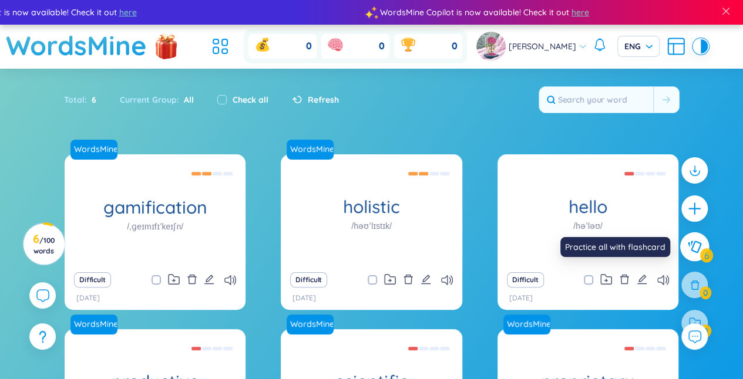
click at [692, 238] on button at bounding box center [694, 247] width 29 height 29
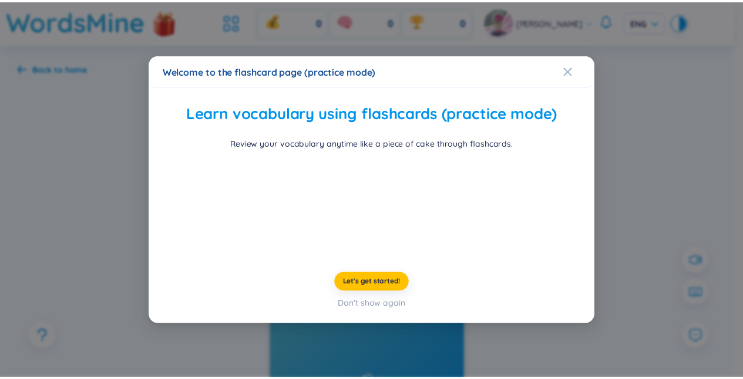
scroll to position [26, 0]
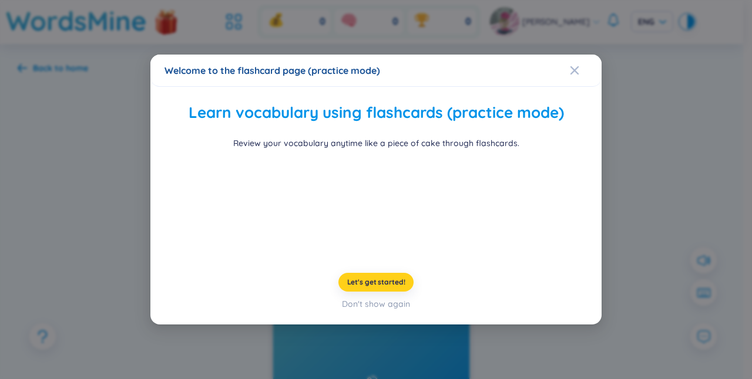
click at [392, 287] on span "Let's get started!" at bounding box center [376, 282] width 58 height 9
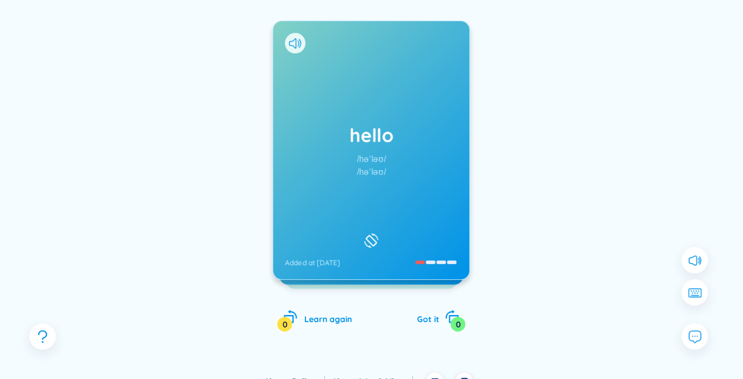
scroll to position [145, 0]
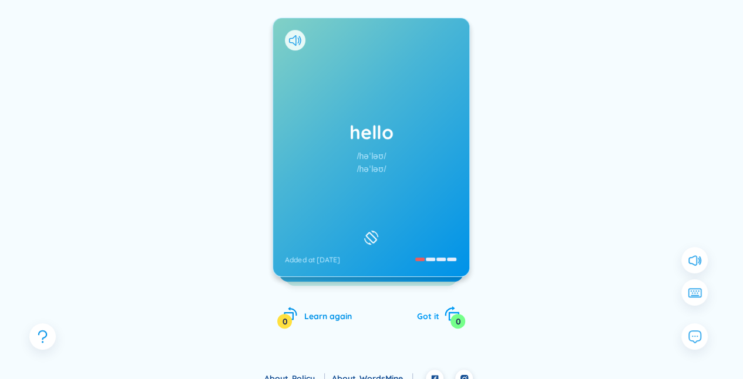
click at [442, 318] on div "Got it 0" at bounding box center [437, 315] width 43 height 16
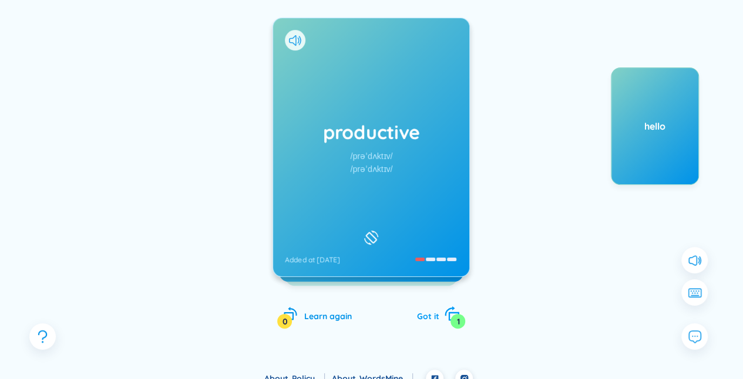
click at [431, 318] on span "Got it" at bounding box center [427, 316] width 22 height 11
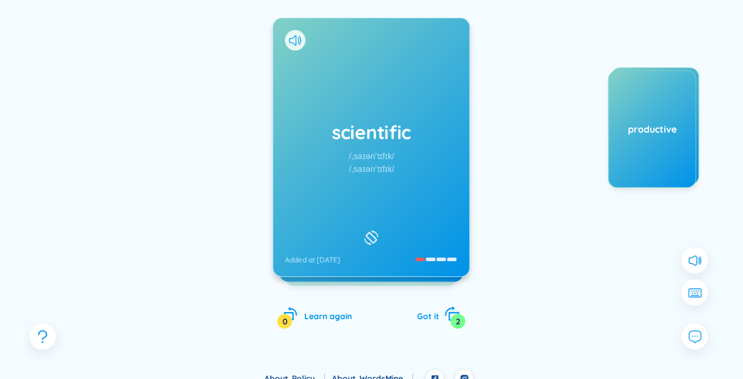
click at [427, 317] on span "Got it" at bounding box center [427, 316] width 22 height 11
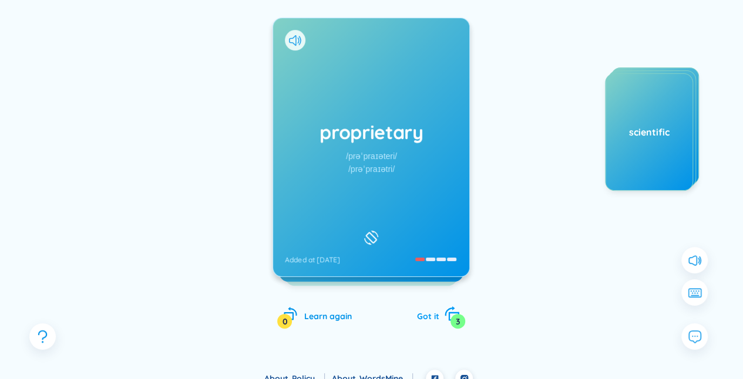
click at [427, 317] on span "Got it" at bounding box center [427, 316] width 22 height 11
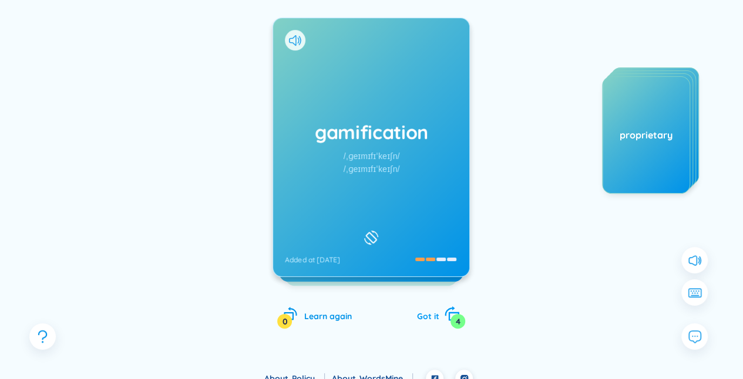
click at [427, 317] on span "Got it" at bounding box center [427, 316] width 22 height 11
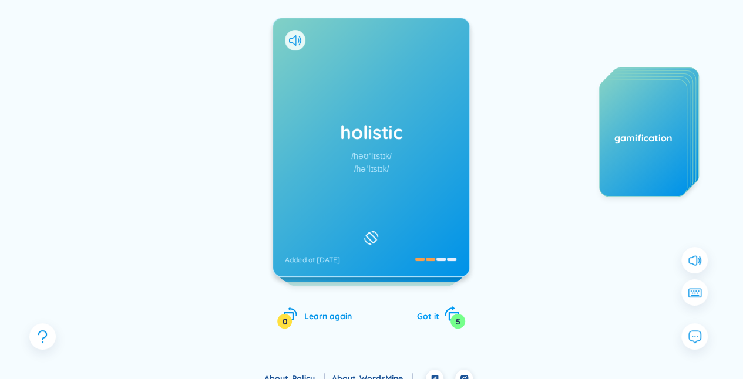
click at [427, 317] on span "Got it" at bounding box center [427, 316] width 22 height 11
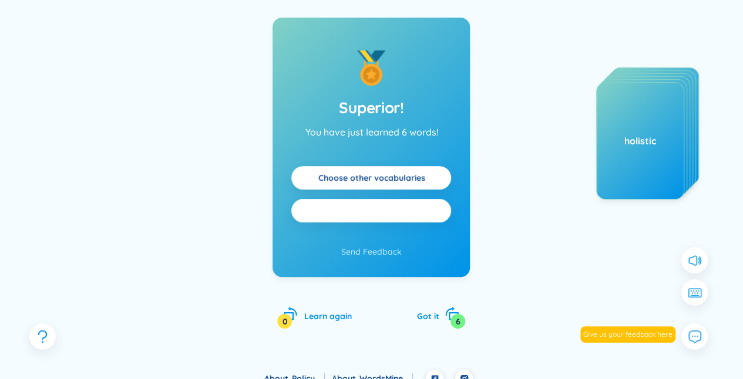
click at [426, 216] on button "Practice all" at bounding box center [371, 210] width 160 height 23
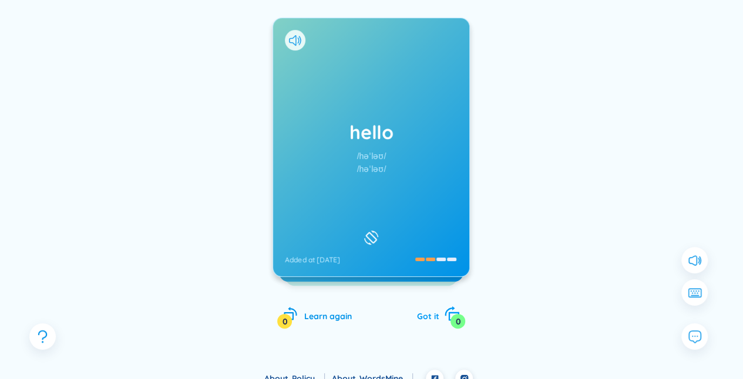
click at [419, 317] on span "Got it" at bounding box center [427, 316] width 22 height 11
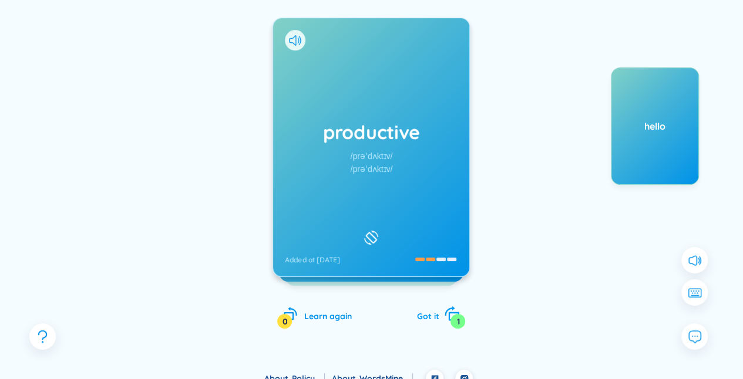
click at [419, 317] on span "Got it" at bounding box center [427, 316] width 22 height 11
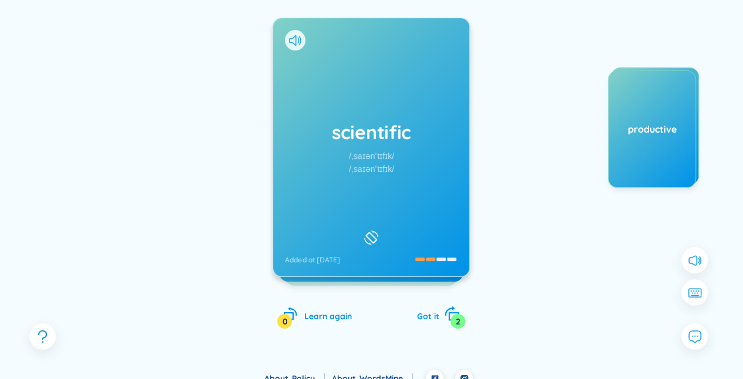
click at [420, 317] on span "Got it" at bounding box center [427, 316] width 22 height 11
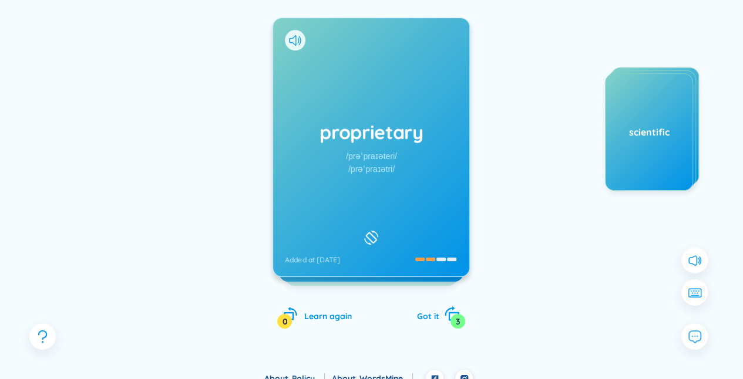
click at [420, 317] on span "Got it" at bounding box center [427, 316] width 22 height 11
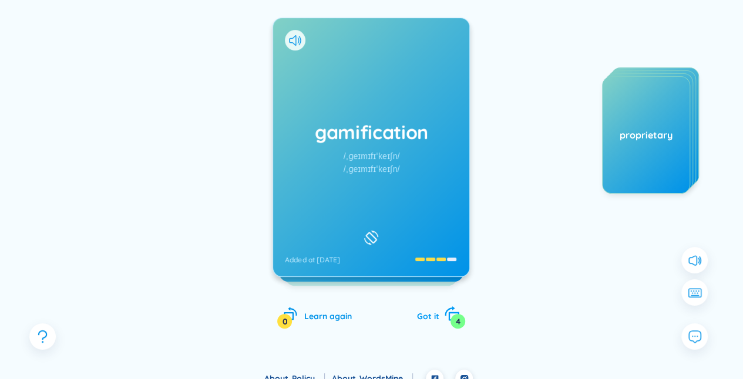
click at [420, 317] on span "Got it" at bounding box center [427, 316] width 22 height 11
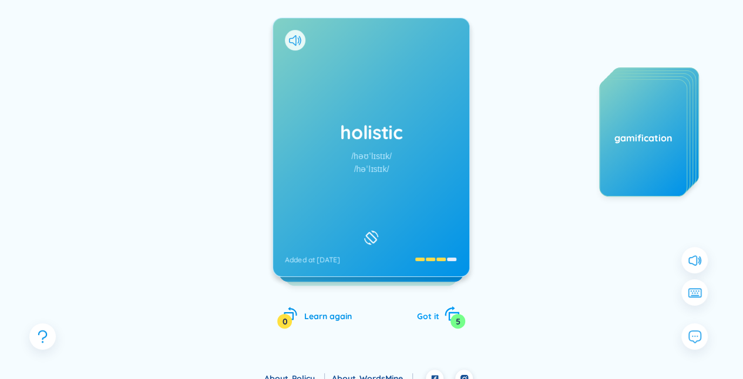
click at [420, 317] on span "Got it" at bounding box center [427, 316] width 22 height 11
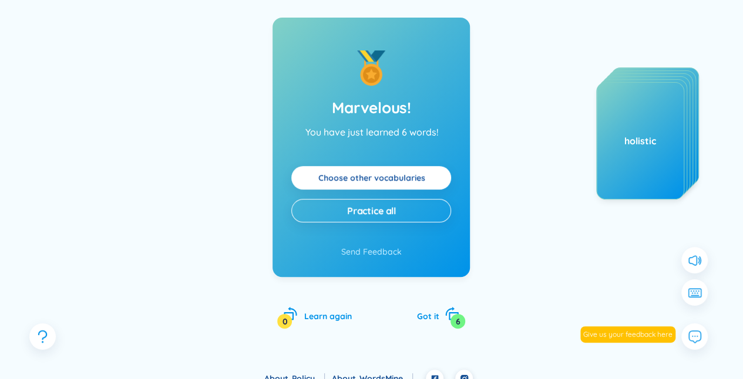
click at [425, 171] on link "Choose other vocabularies" at bounding box center [371, 177] width 107 height 13
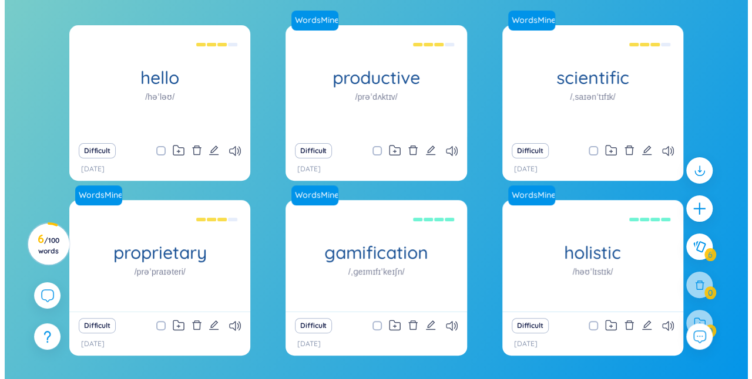
scroll to position [106, 0]
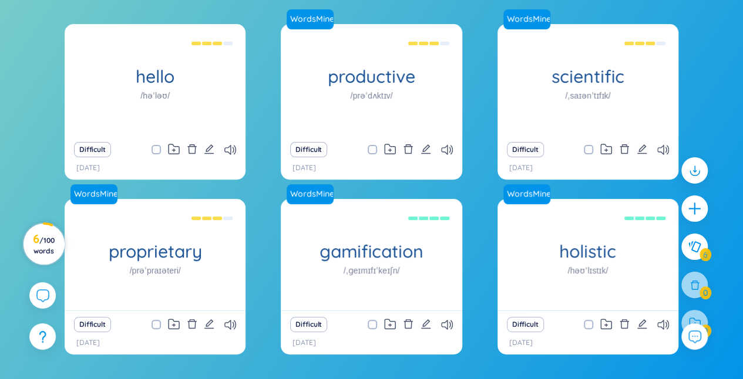
click at [50, 239] on span "/ 100 words" at bounding box center [43, 245] width 21 height 19
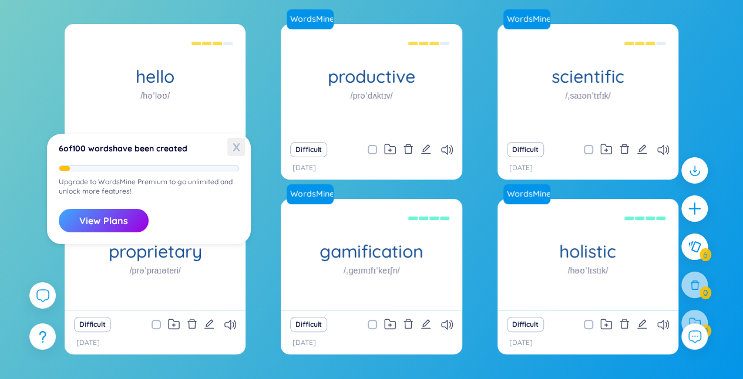
click at [240, 150] on span "X" at bounding box center [236, 147] width 18 height 18
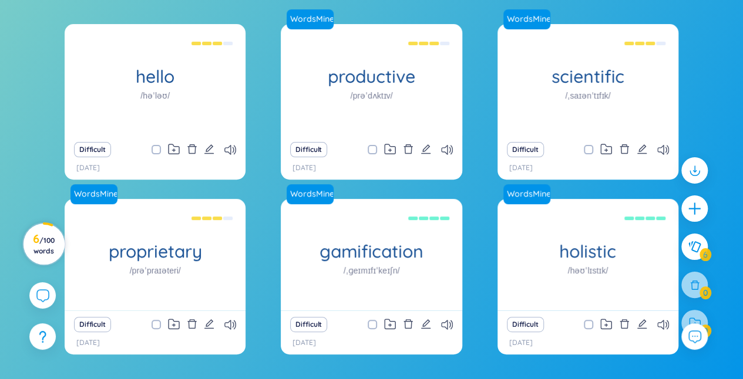
click at [33, 238] on h3 "6 / 100 words" at bounding box center [44, 244] width 26 height 21
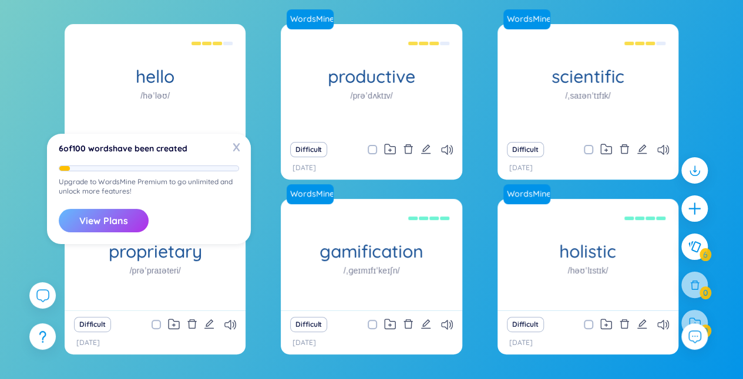
click at [136, 227] on button "View Plans" at bounding box center [104, 220] width 90 height 23
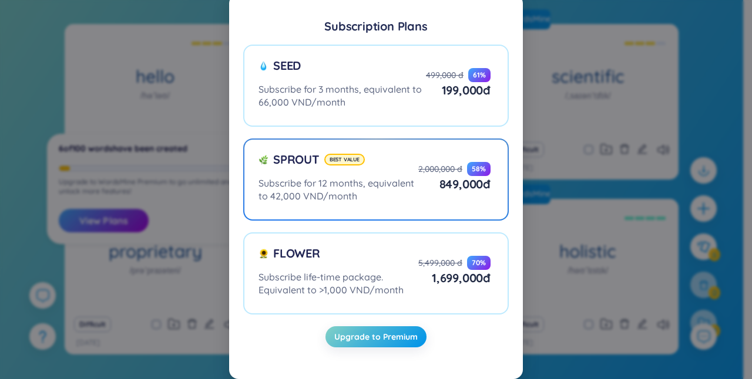
scroll to position [0, 0]
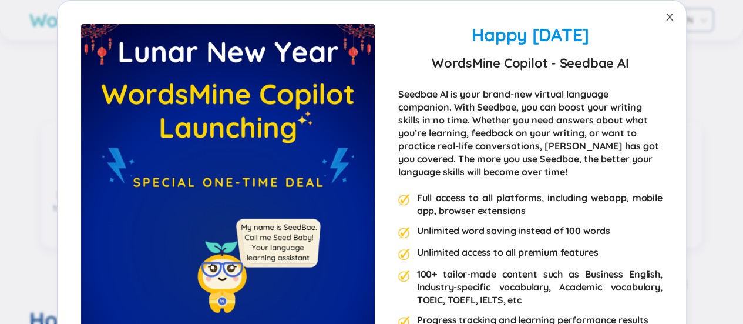
click at [676, 8] on span "Close" at bounding box center [669, 17] width 33 height 33
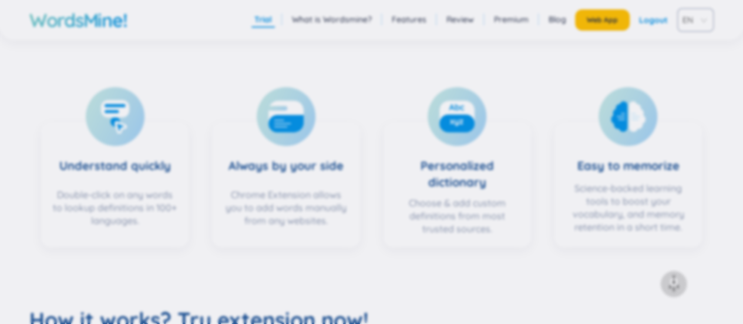
click at [676, 8] on div "Happy Lunar New Year 2025 WordsMine Copilot - Seedbae AI Seedbae AI is your bra…" at bounding box center [371, 162] width 743 height 324
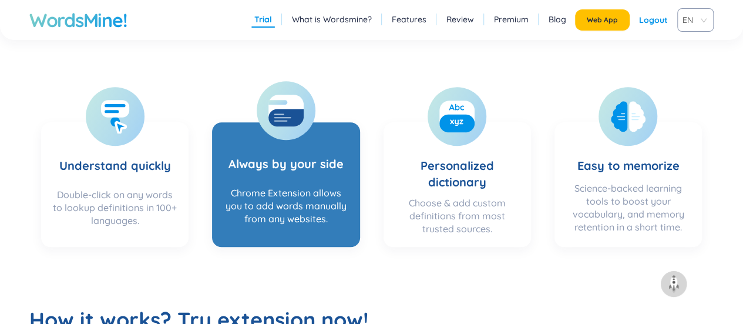
click at [274, 186] on section "Always by your side Chrome Extension allows you to add words manually from any …" at bounding box center [285, 184] width 147 height 124
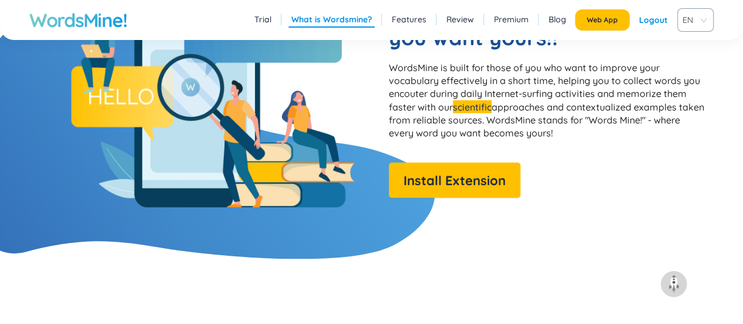
scroll to position [1011, 0]
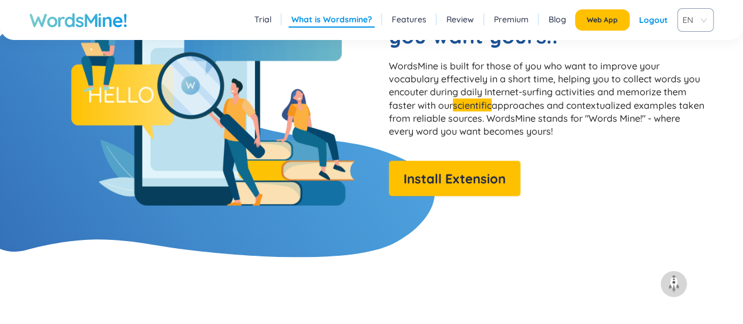
click at [514, 106] on p "WordsMine is built for those of you who want to improve your vocabulary effecti…" at bounding box center [547, 98] width 317 height 78
click at [502, 29] on div "Trial What is Wordsmine? Features Review Premium Blog Web App Logout EN" at bounding box center [482, 19] width 462 height 23
click at [468, 22] on link "Review" at bounding box center [460, 20] width 28 height 12
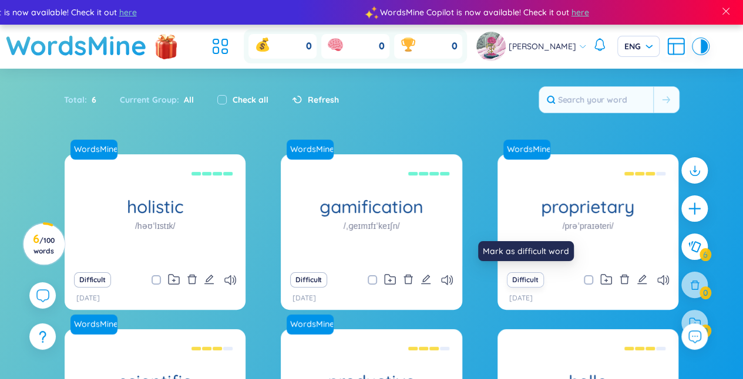
click at [537, 274] on button "Difficult" at bounding box center [525, 279] width 37 height 15
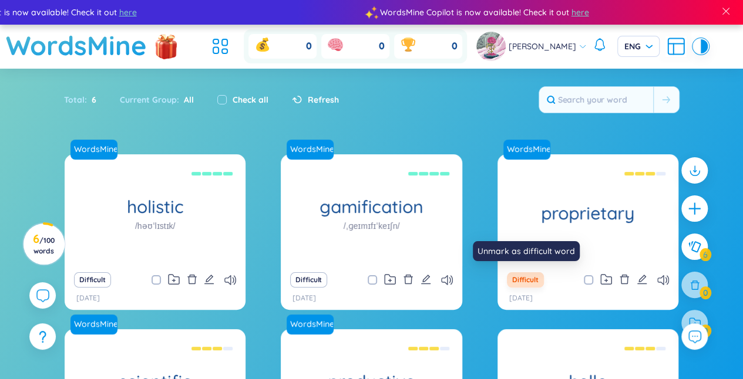
click at [527, 279] on button "Difficult" at bounding box center [525, 279] width 37 height 15
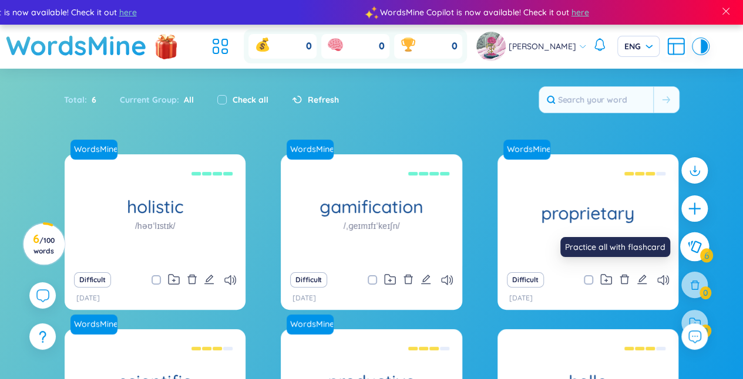
click at [704, 248] on button at bounding box center [694, 247] width 29 height 29
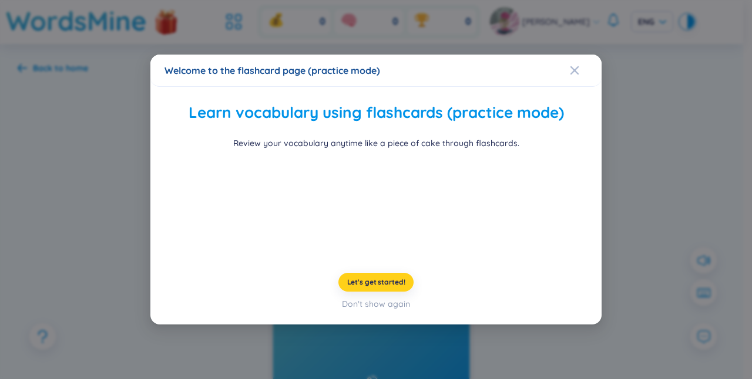
click at [404, 292] on button "Let's get started!" at bounding box center [376, 282] width 76 height 19
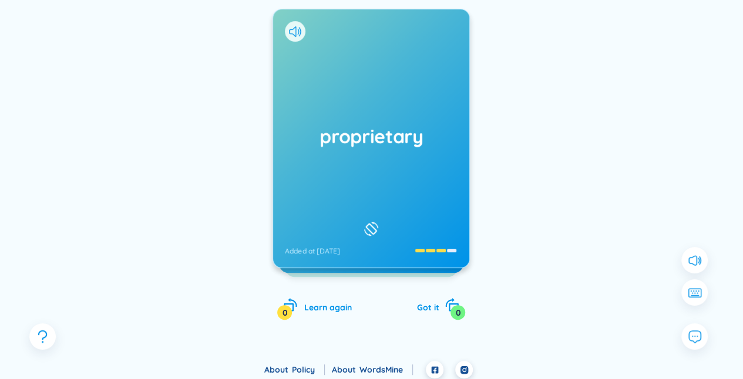
scroll to position [159, 0]
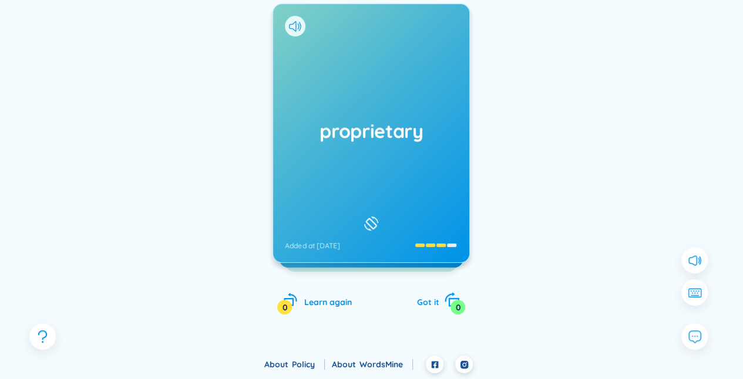
click at [426, 301] on span "Got it" at bounding box center [427, 302] width 22 height 11
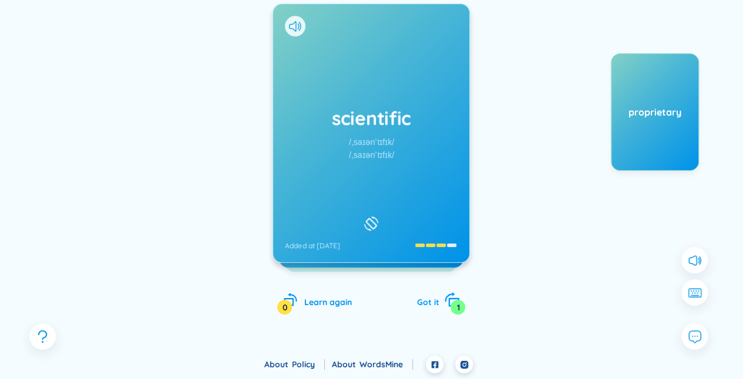
click at [426, 301] on span "Got it" at bounding box center [427, 302] width 22 height 11
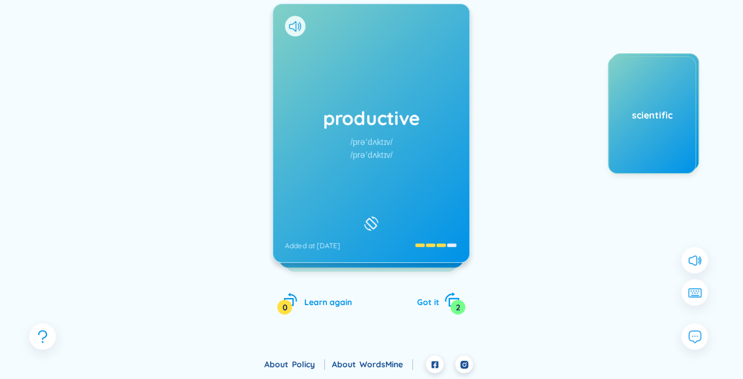
click at [426, 301] on span "Got it" at bounding box center [427, 302] width 22 height 11
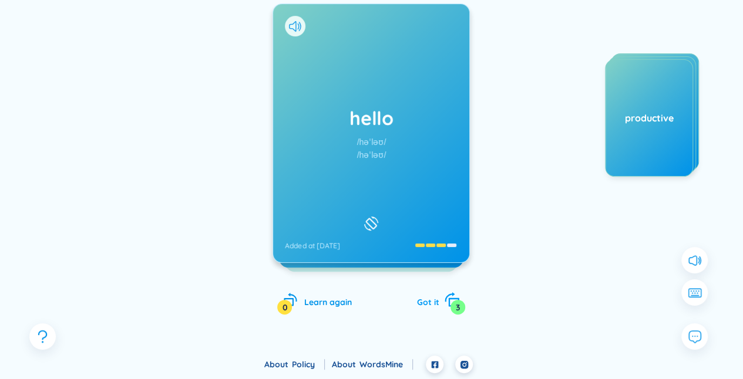
click at [426, 301] on span "Got it" at bounding box center [427, 302] width 22 height 11
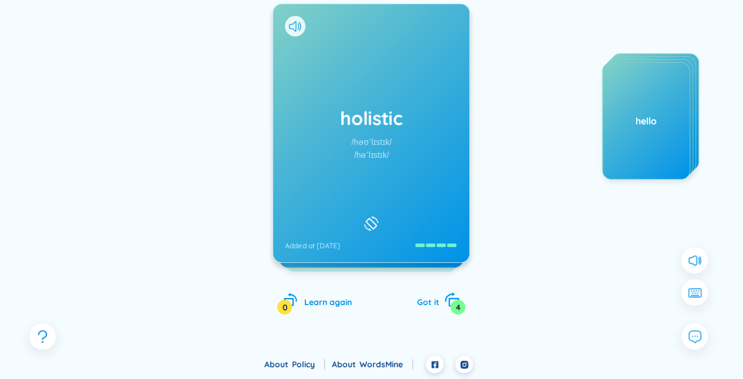
click at [426, 301] on span "Got it" at bounding box center [427, 302] width 22 height 11
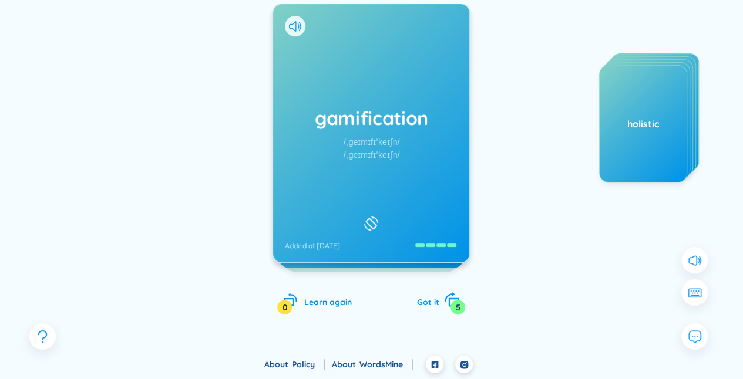
click at [426, 301] on span "Got it" at bounding box center [427, 302] width 22 height 11
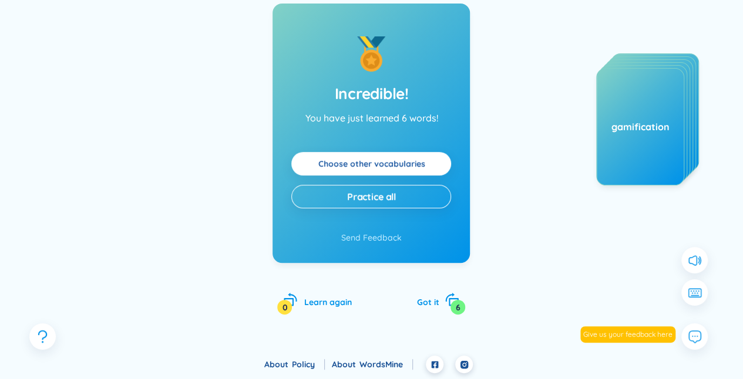
click at [405, 165] on link "Choose other vocabularies" at bounding box center [371, 163] width 107 height 13
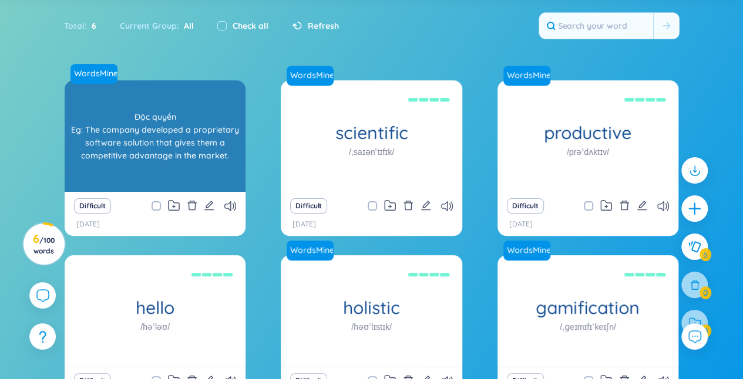
scroll to position [50, 0]
